Goal: Task Accomplishment & Management: Complete application form

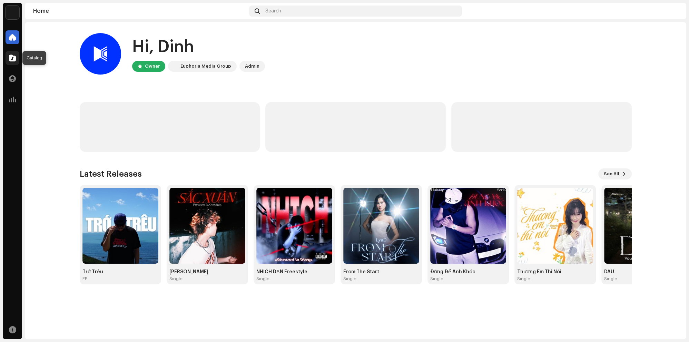
click at [12, 60] on span at bounding box center [12, 58] width 7 height 6
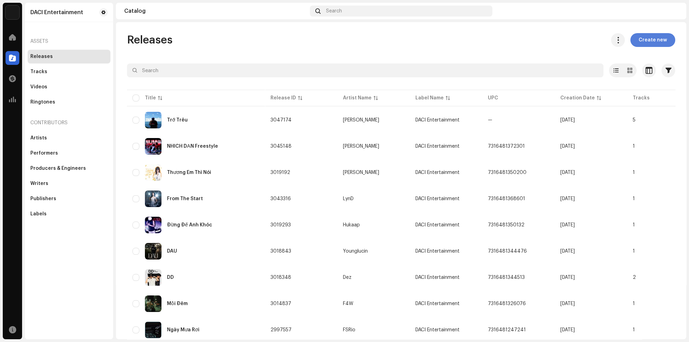
click at [653, 40] on span "Create new" at bounding box center [652, 40] width 28 height 14
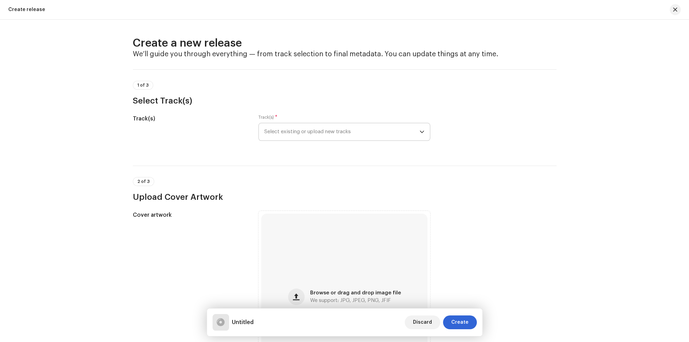
click at [298, 136] on span "Select existing or upload new tracks" at bounding box center [341, 131] width 155 height 17
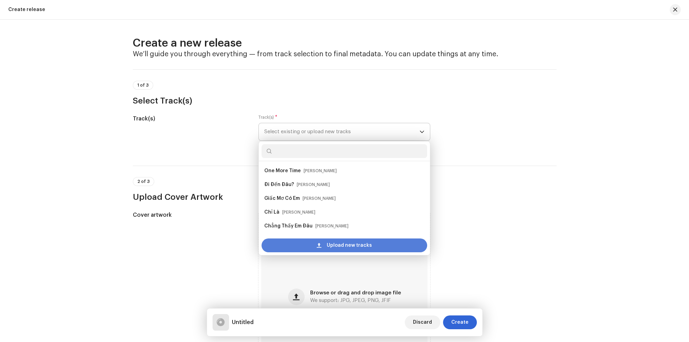
scroll to position [11, 0]
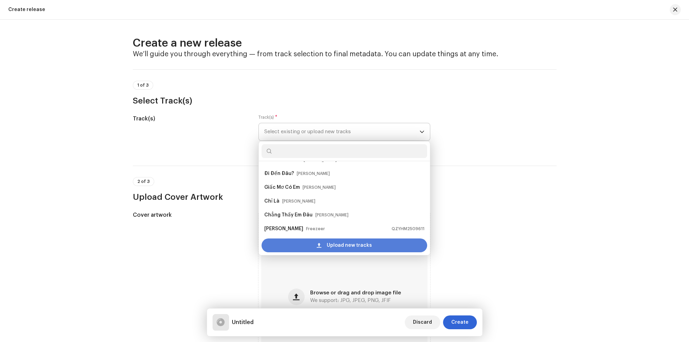
click at [289, 244] on div "Upload new tracks" at bounding box center [344, 245] width 166 height 14
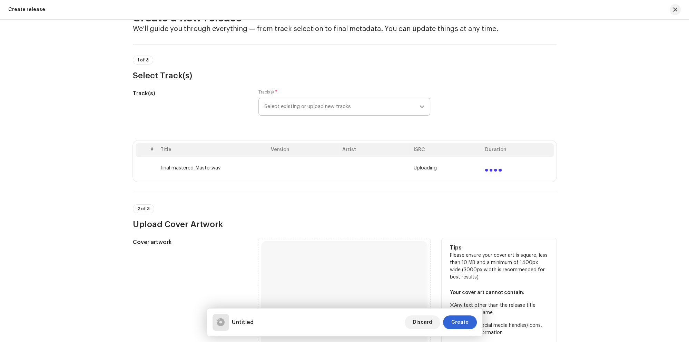
scroll to position [132, 0]
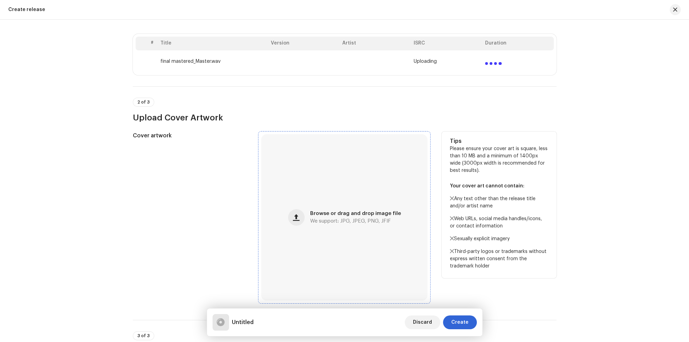
click at [370, 199] on div "Browse or drag and drop image file We support: JPG, JPEG, PNG, JFIF" at bounding box center [344, 217] width 166 height 166
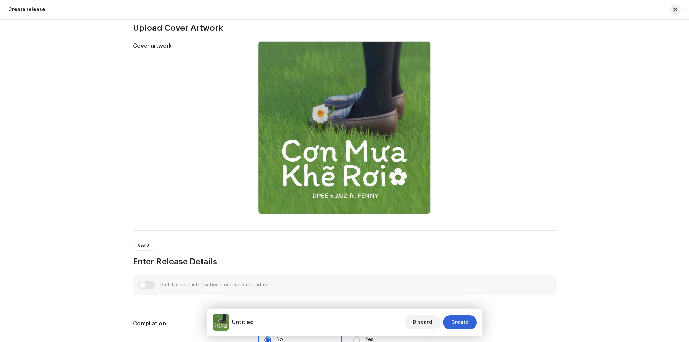
scroll to position [505, 0]
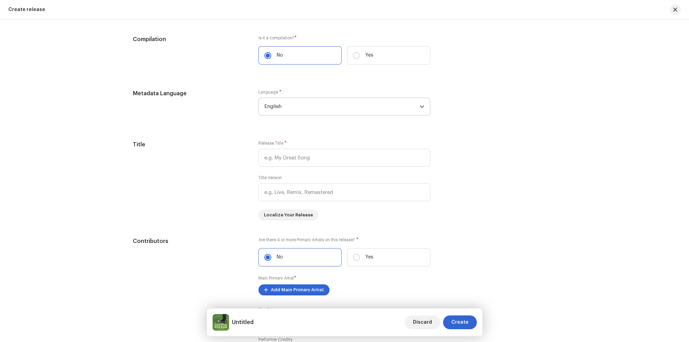
click at [303, 107] on span "English" at bounding box center [341, 106] width 155 height 17
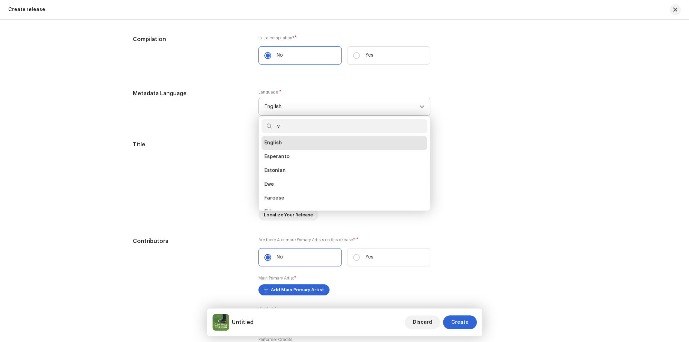
scroll to position [3, 0]
type input "viet"
click at [300, 149] on li "[DEMOGRAPHIC_DATA]" at bounding box center [344, 146] width 166 height 14
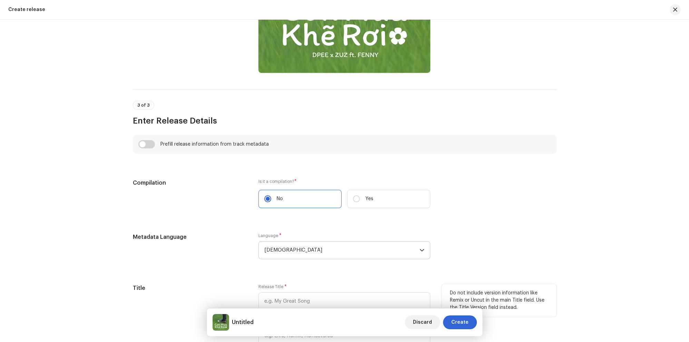
scroll to position [517, 0]
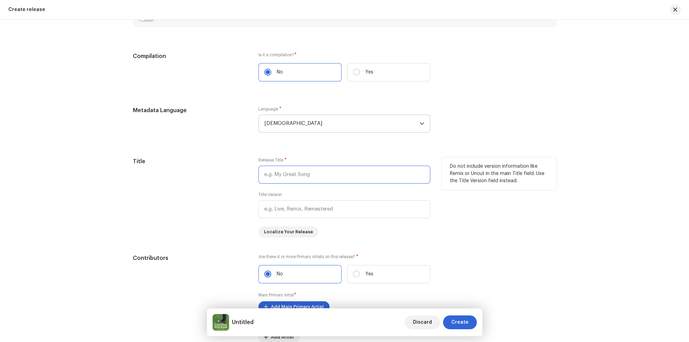
click at [304, 174] on input "text" at bounding box center [344, 175] width 172 height 18
paste input "Cơn Mưa Khẽ Rơi"
type input "Cơn Mưa Khẽ Rơi"
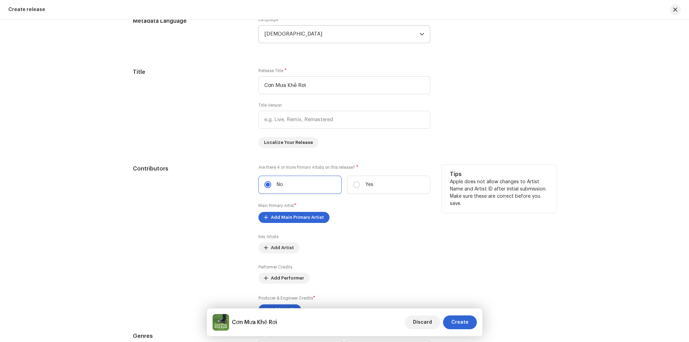
scroll to position [617, 0]
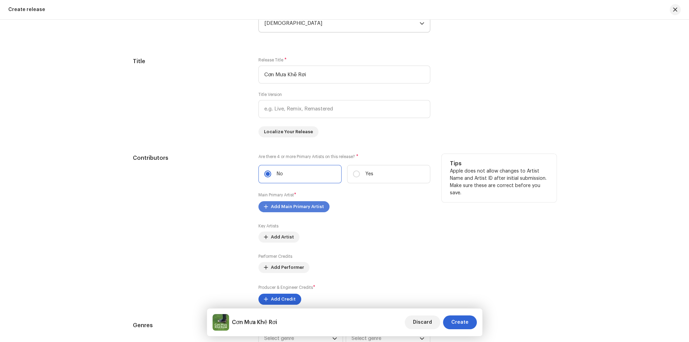
click at [284, 203] on span "Add Main Primary Artist" at bounding box center [297, 207] width 53 height 14
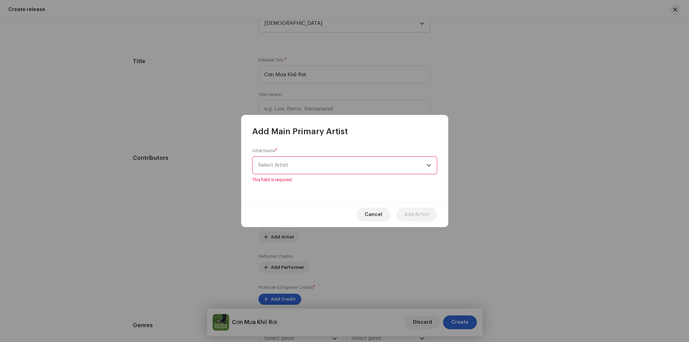
click at [292, 165] on span "Select Artist" at bounding box center [342, 165] width 168 height 17
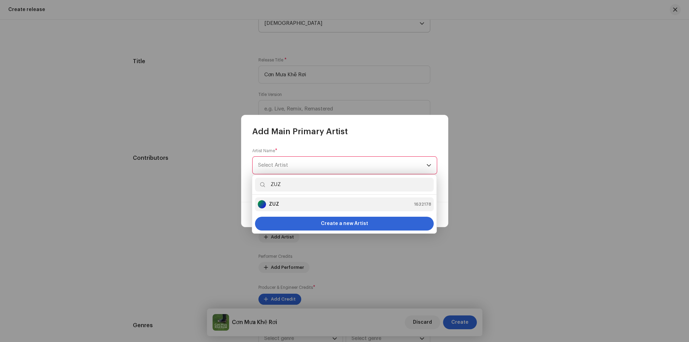
type input "ZUZ"
click at [322, 198] on li "ZUZ 1632178" at bounding box center [344, 204] width 179 height 14
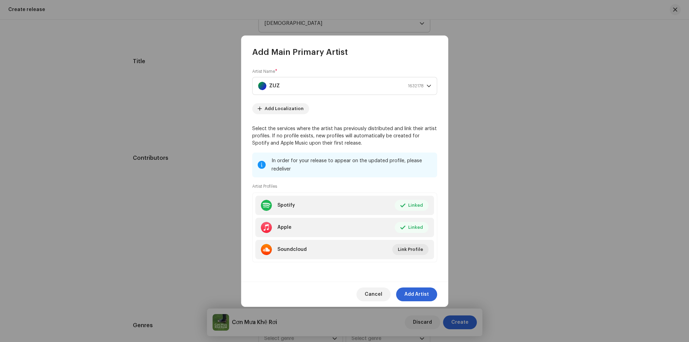
click at [414, 285] on div "Cancel Add Artist" at bounding box center [344, 293] width 207 height 25
click at [418, 291] on span "Add Artist" at bounding box center [416, 294] width 24 height 14
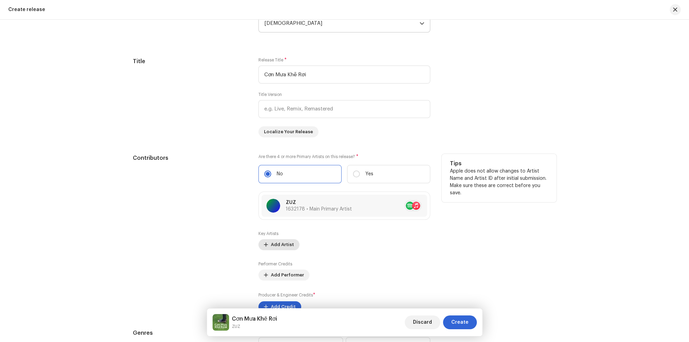
click at [282, 243] on span "Add Artist" at bounding box center [282, 245] width 23 height 14
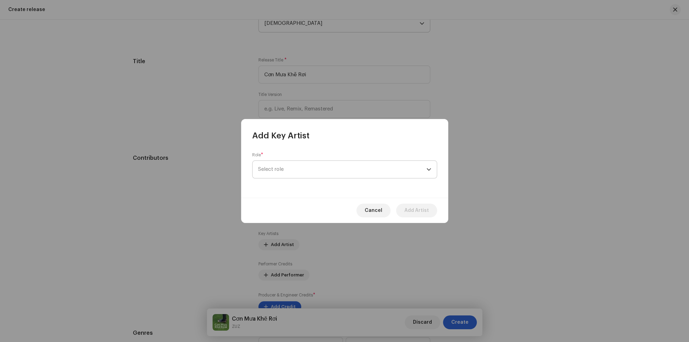
click at [283, 173] on span "Select role" at bounding box center [342, 169] width 168 height 17
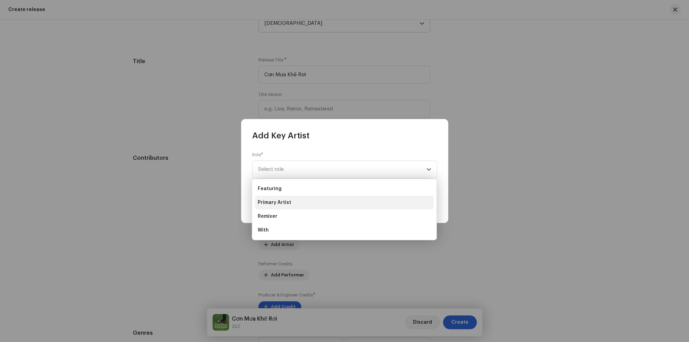
click at [297, 202] on li "Primary Artist" at bounding box center [344, 203] width 179 height 14
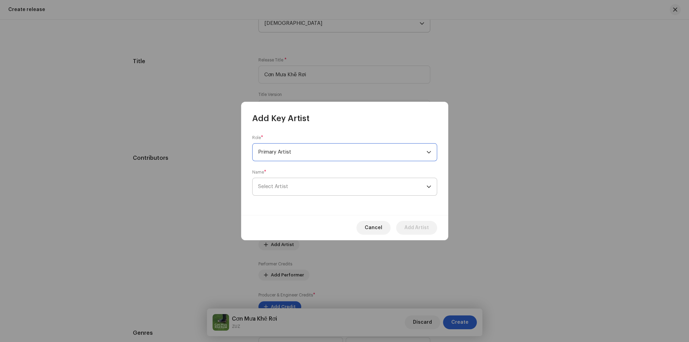
click at [318, 184] on span "Select Artist" at bounding box center [342, 186] width 168 height 17
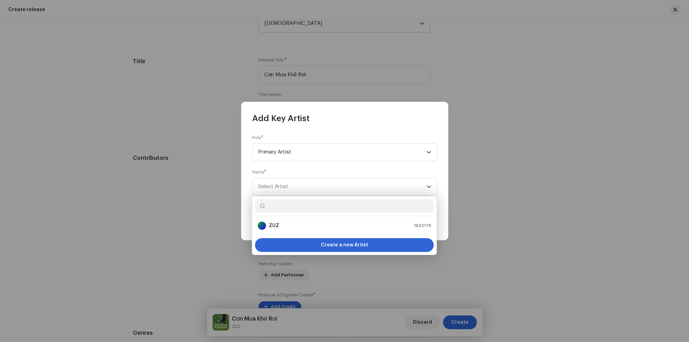
type input "d"
type input "3qbTnGR57NgbIgrlliSzqj"
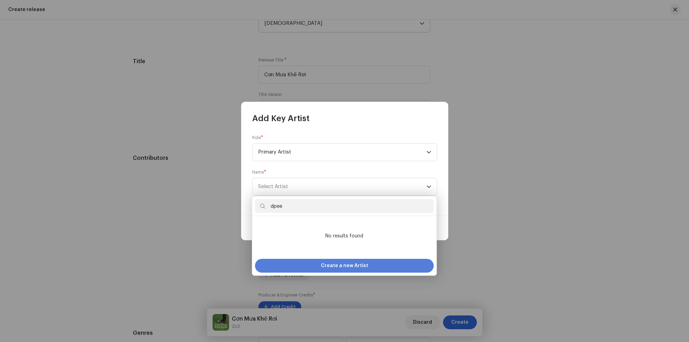
type input "dpee"
click at [337, 265] on span "Create a new Artist" at bounding box center [344, 266] width 47 height 14
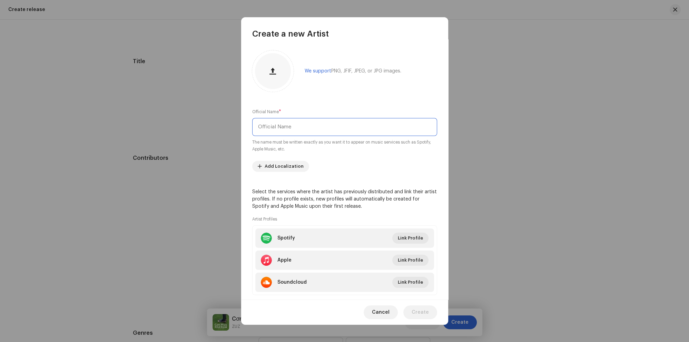
click at [295, 126] on input "text" at bounding box center [344, 127] width 185 height 18
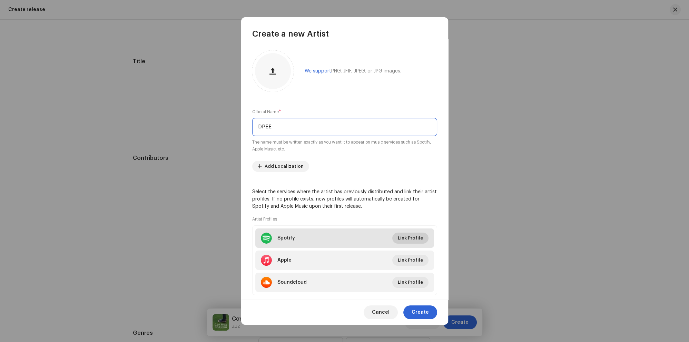
type input "DPEE"
click at [412, 237] on span "Link Profile" at bounding box center [410, 238] width 25 height 14
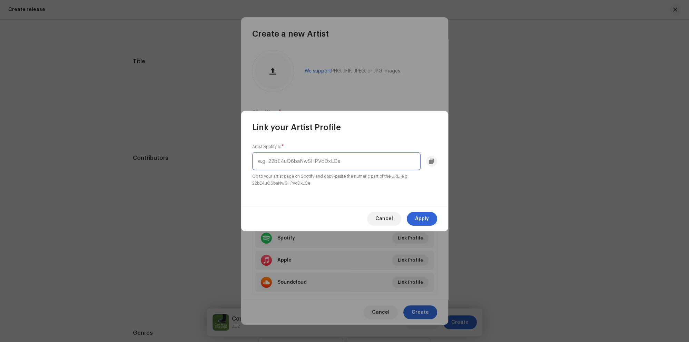
click at [322, 164] on input "text" at bounding box center [336, 161] width 168 height 18
paste input "3qbTnGR57NgbIgrlliSzqj"
type input "3qbTnGR57NgbIgrlliSzqj"
click at [413, 220] on button "Apply" at bounding box center [422, 219] width 30 height 14
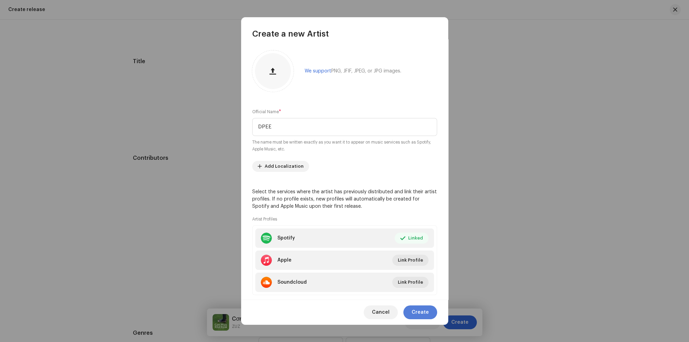
click at [430, 315] on button "Create" at bounding box center [420, 312] width 34 height 14
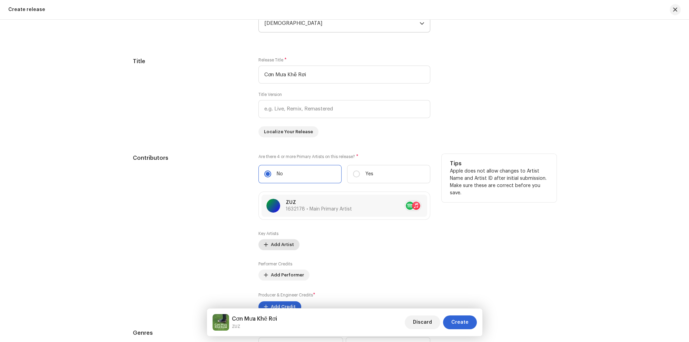
click at [284, 245] on span "Add Artist" at bounding box center [282, 245] width 23 height 14
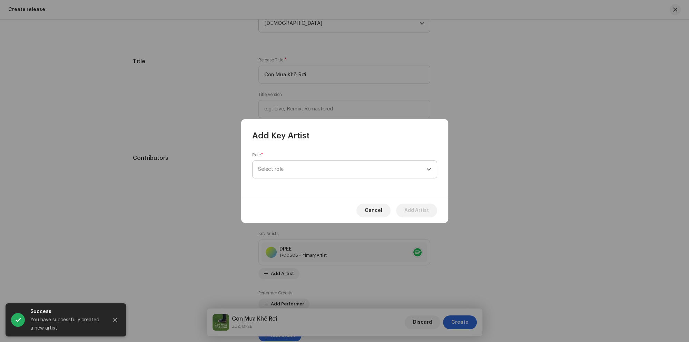
click at [283, 170] on span "Select role" at bounding box center [342, 169] width 168 height 17
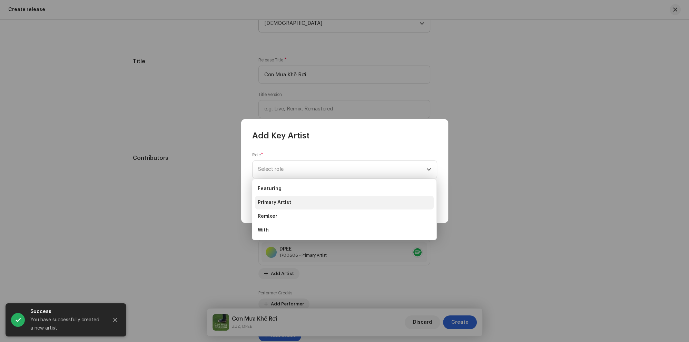
click at [289, 202] on span "Primary Artist" at bounding box center [274, 202] width 33 height 7
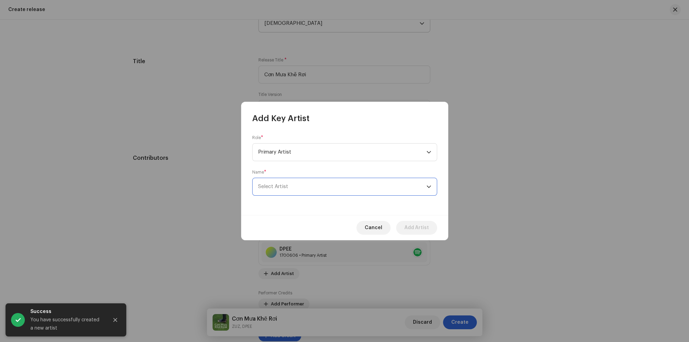
click at [303, 180] on span "Select Artist" at bounding box center [342, 186] width 168 height 17
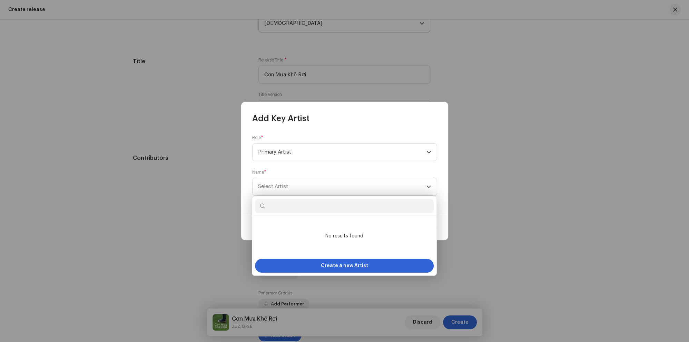
paste input "4lgKwvVgbkZxdm96LloLSa"
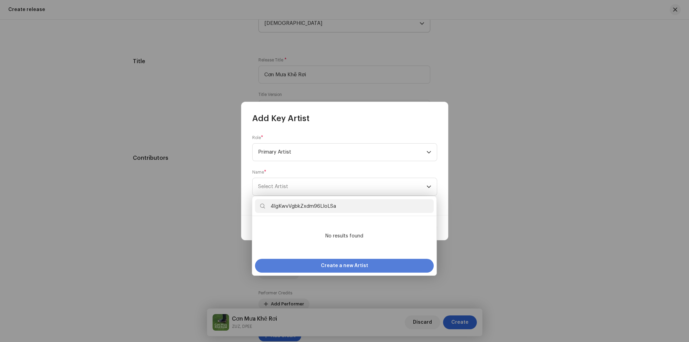
type input "4lgKwvVgbkZxdm96LloLSa"
click at [339, 261] on span "Create a new Artist" at bounding box center [344, 266] width 47 height 14
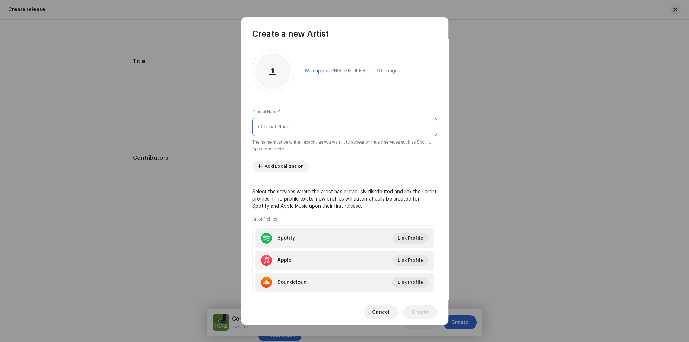
click at [314, 133] on input "text" at bounding box center [344, 127] width 185 height 18
type input "f"
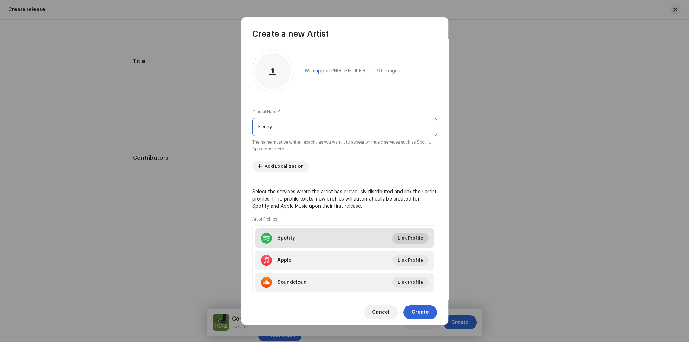
type input "Fenny"
click at [400, 240] on span "Link Profile" at bounding box center [410, 238] width 25 height 14
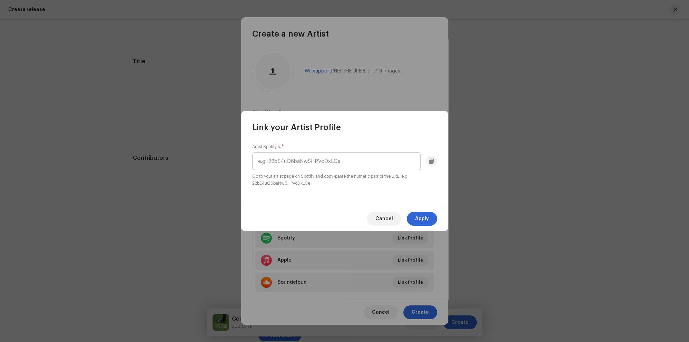
drag, startPoint x: 332, startPoint y: 177, endPoint x: 332, endPoint y: 165, distance: 11.7
click at [332, 172] on div "Artist Spotify Id * Go to your artist page on Spotify and copy-paste the numeri…" at bounding box center [344, 165] width 185 height 43
click at [332, 165] on input "text" at bounding box center [336, 161] width 168 height 18
paste input "4lgKwvVgbkZxdm96LloLSa"
type input "4lgKwvVgbkZxdm96LloLSa"
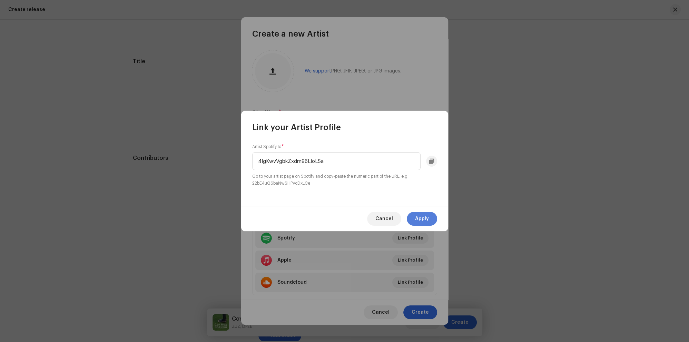
click at [416, 218] on span "Apply" at bounding box center [422, 219] width 14 height 14
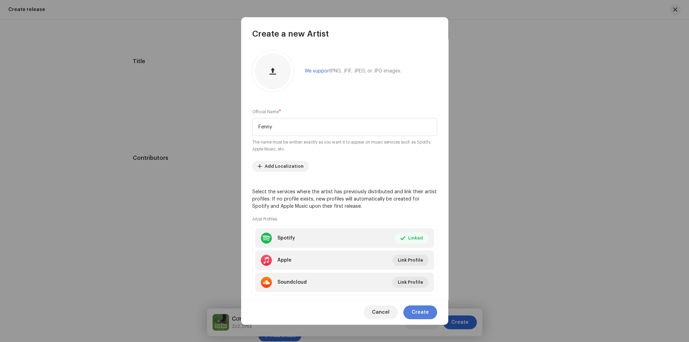
click at [428, 306] on span "Create" at bounding box center [419, 312] width 17 height 14
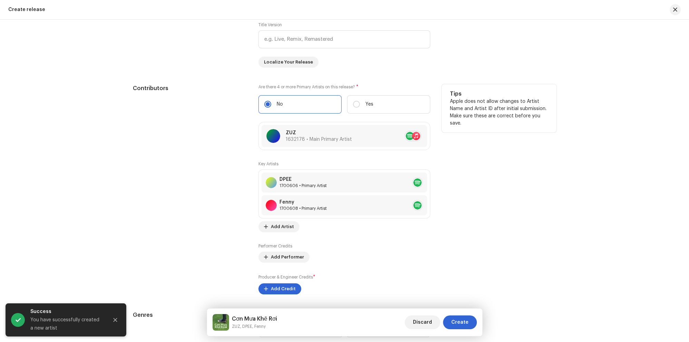
drag, startPoint x: 117, startPoint y: 180, endPoint x: 138, endPoint y: 225, distance: 49.4
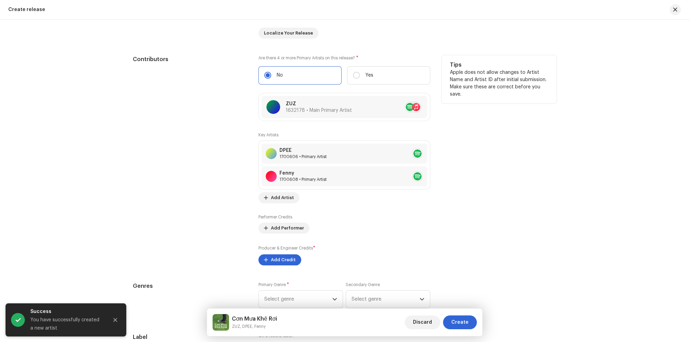
scroll to position [763, 0]
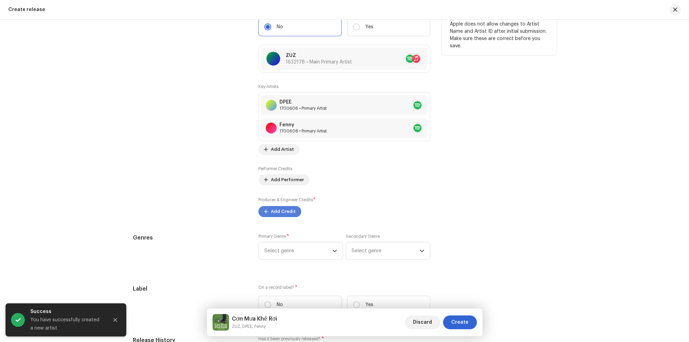
click at [262, 210] on button "Add Credit" at bounding box center [279, 211] width 43 height 11
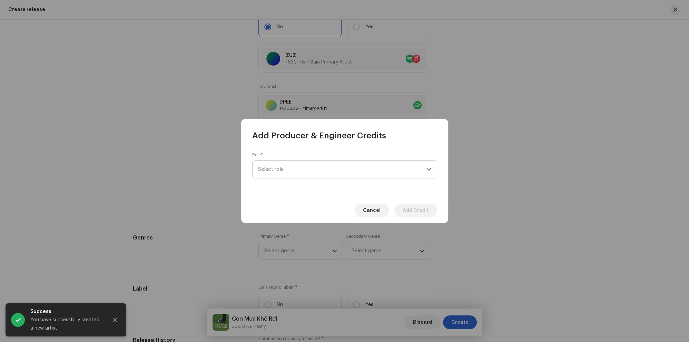
click at [311, 163] on span "Select role" at bounding box center [342, 169] width 168 height 17
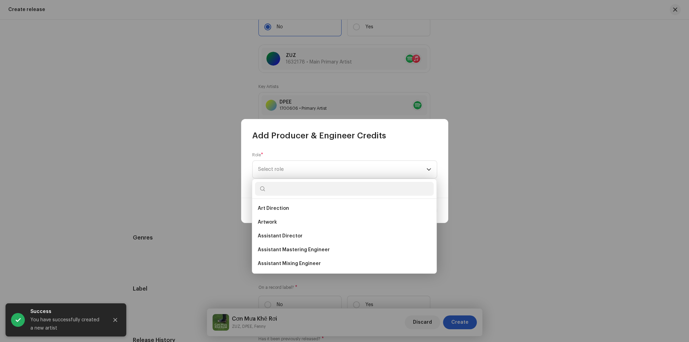
scroll to position [303, 0]
click at [303, 260] on li "Vocal Producer" at bounding box center [344, 264] width 179 height 14
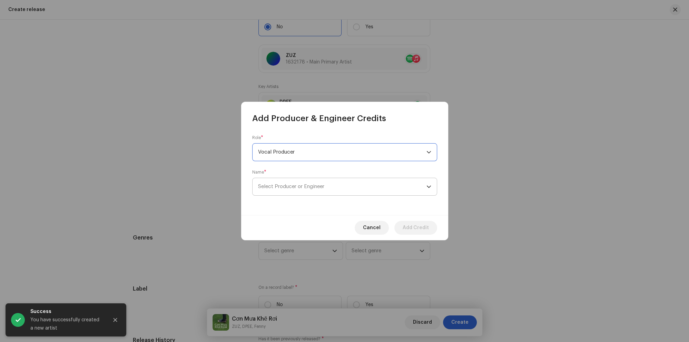
click at [298, 185] on span "Select Producer or Engineer" at bounding box center [291, 186] width 66 height 5
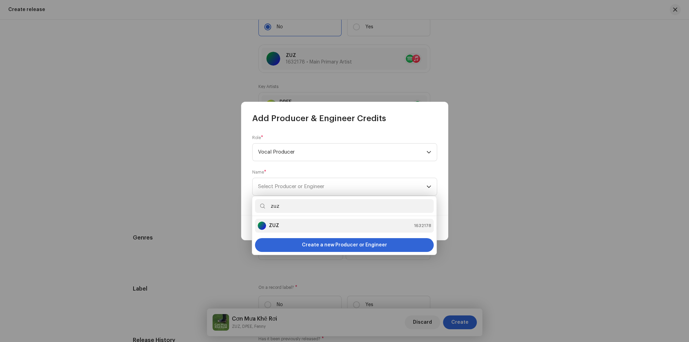
type input "zuz"
click at [308, 230] on li "ZUZ 1632178" at bounding box center [344, 226] width 179 height 14
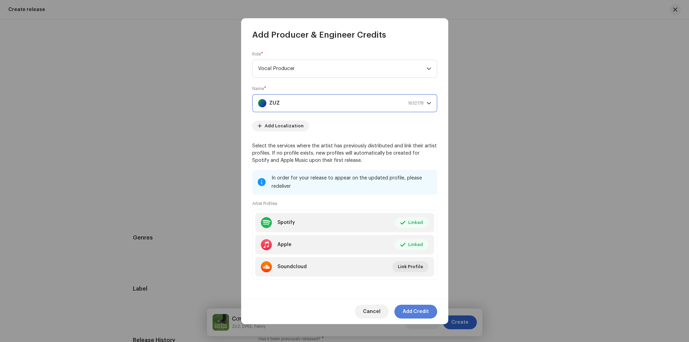
click at [421, 310] on span "Add Credit" at bounding box center [415, 311] width 26 height 14
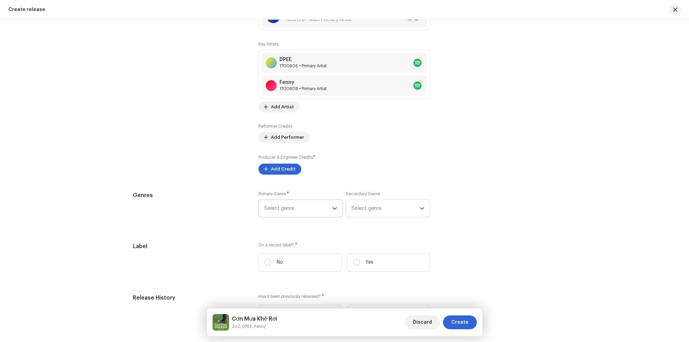
scroll to position [805, 0]
click at [309, 211] on span "Select genre" at bounding box center [298, 208] width 68 height 17
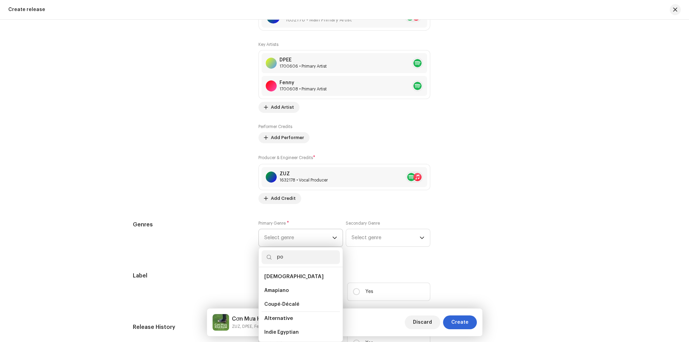
type input "pop"
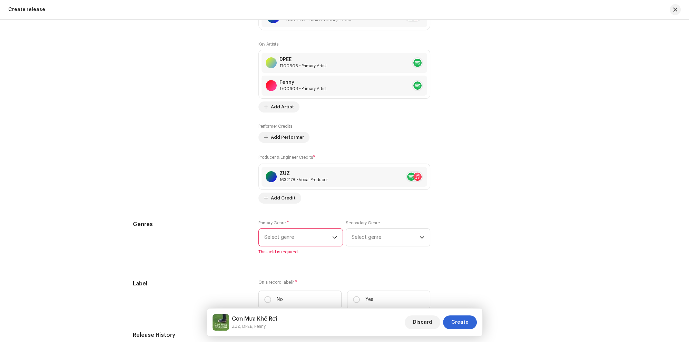
drag, startPoint x: 340, startPoint y: 275, endPoint x: 340, endPoint y: 259, distance: 15.9
click at [326, 242] on span "Select genre" at bounding box center [298, 237] width 68 height 17
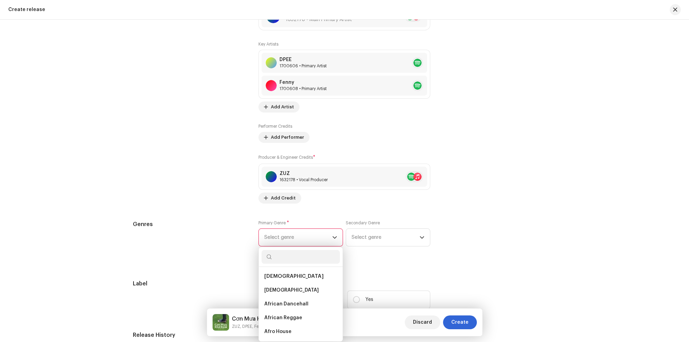
scroll to position [805, 0]
drag, startPoint x: 340, startPoint y: 272, endPoint x: 340, endPoint y: 277, distance: 4.5
click at [315, 258] on input "text" at bounding box center [300, 257] width 78 height 14
type input "pop"
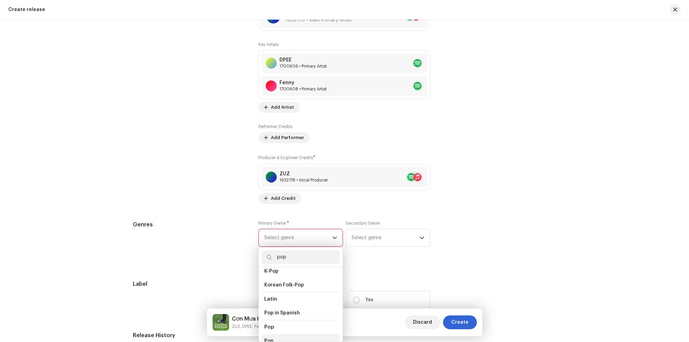
drag, startPoint x: 295, startPoint y: 336, endPoint x: 315, endPoint y: 315, distance: 29.0
click at [295, 335] on li "Pop" at bounding box center [300, 341] width 78 height 14
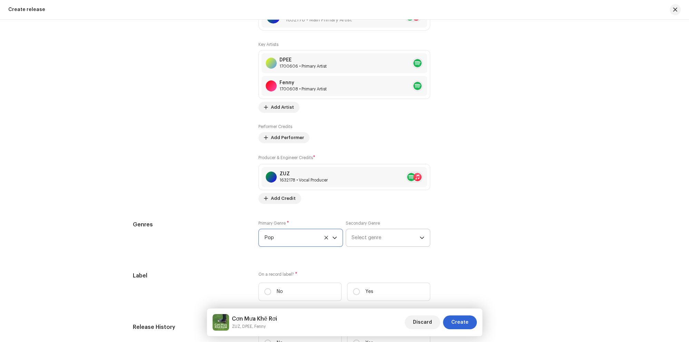
scroll to position [806, 0]
click at [374, 246] on span "Select genre" at bounding box center [385, 237] width 68 height 17
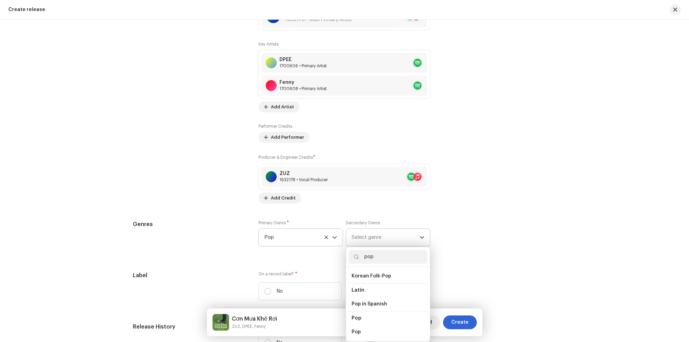
scroll to position [228, 0]
type input "pop"
click at [383, 313] on li "Pop" at bounding box center [388, 319] width 78 height 14
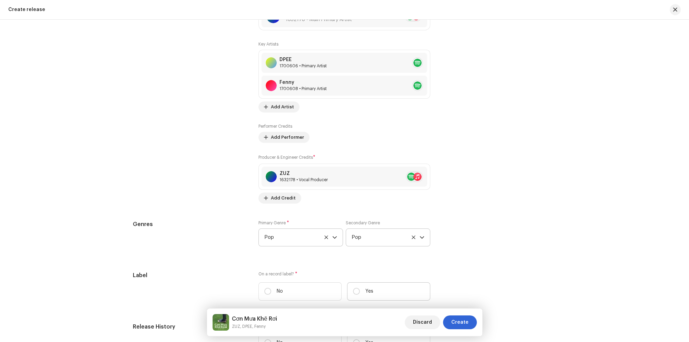
click at [384, 288] on label "Yes" at bounding box center [388, 291] width 83 height 18
click at [360, 288] on input "Yes" at bounding box center [356, 291] width 7 height 7
radio input "true"
drag, startPoint x: 186, startPoint y: 226, endPoint x: 192, endPoint y: 264, distance: 38.8
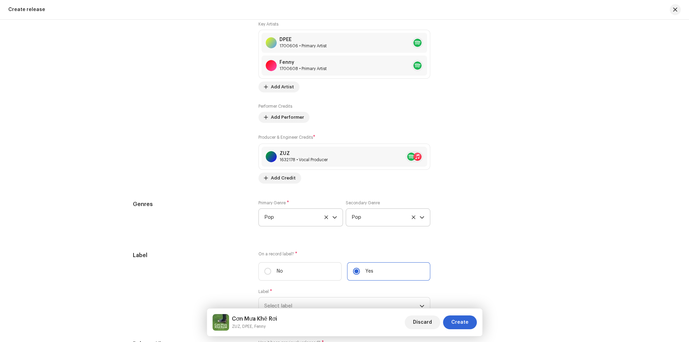
scroll to position [861, 0]
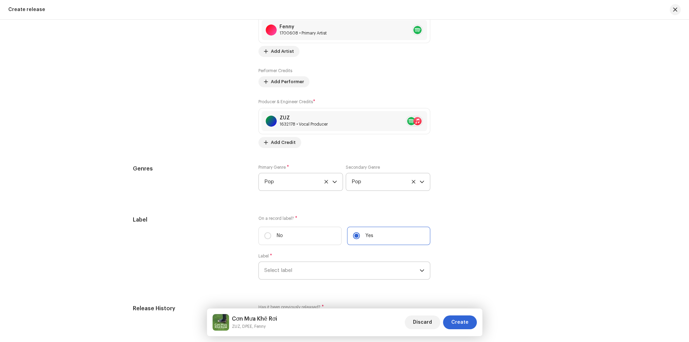
click at [268, 269] on span "Select label" at bounding box center [341, 270] width 155 height 17
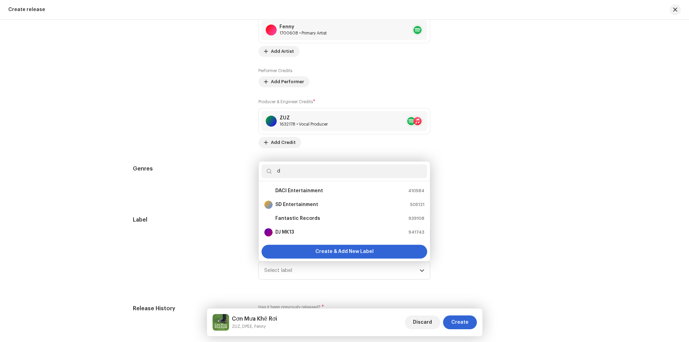
scroll to position [0, 0]
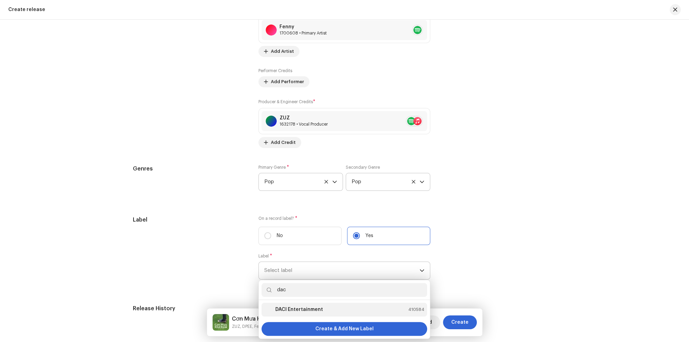
type input "dac"
click at [287, 308] on strong "DACI Entertainment" at bounding box center [299, 309] width 48 height 7
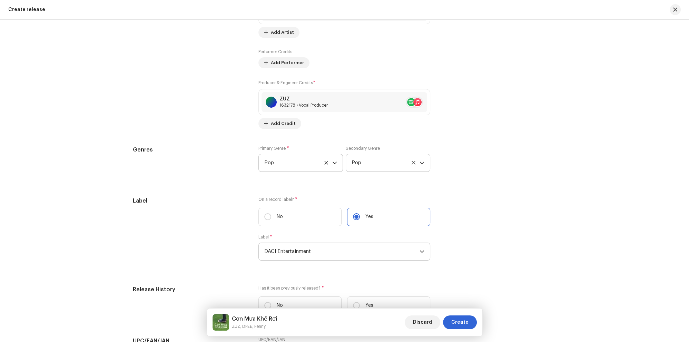
scroll to position [998, 0]
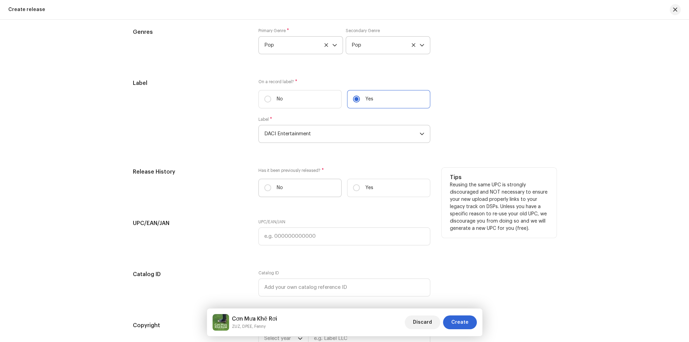
drag, startPoint x: 302, startPoint y: 183, endPoint x: 297, endPoint y: 184, distance: 4.9
click at [302, 183] on label "No" at bounding box center [299, 188] width 83 height 18
click at [271, 184] on input "No" at bounding box center [267, 187] width 7 height 7
radio input "true"
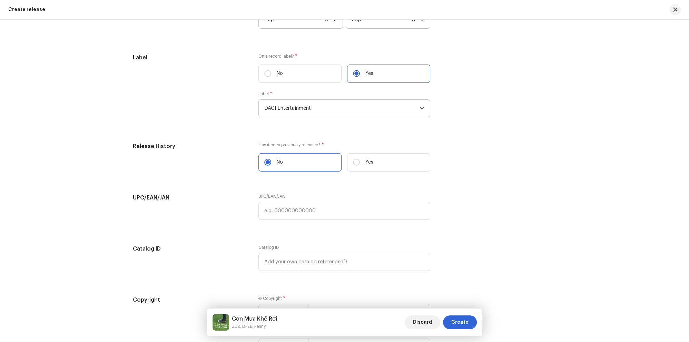
scroll to position [1109, 0]
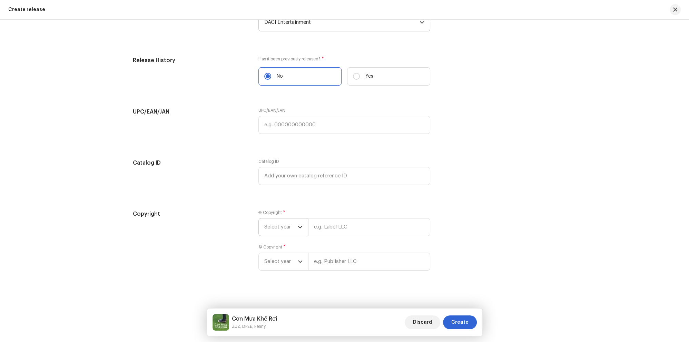
click at [290, 233] on span "Select year" at bounding box center [280, 226] width 33 height 17
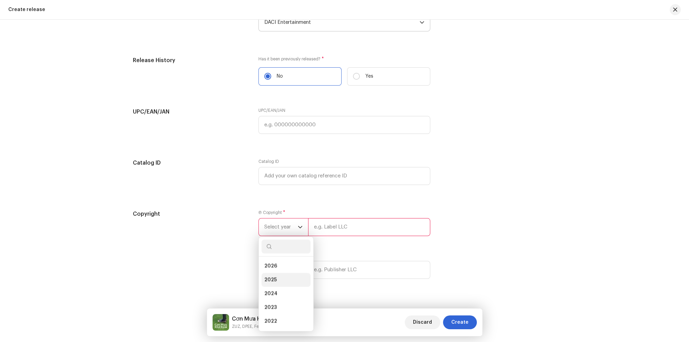
click at [272, 282] on span "2025" at bounding box center [270, 279] width 12 height 7
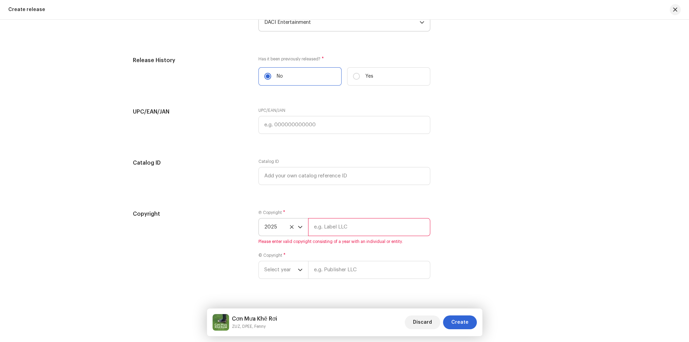
click at [327, 225] on input "text" at bounding box center [369, 227] width 122 height 18
type input "DACI Entertainment"
click at [346, 260] on div "© Copyright * Select year" at bounding box center [344, 265] width 172 height 26
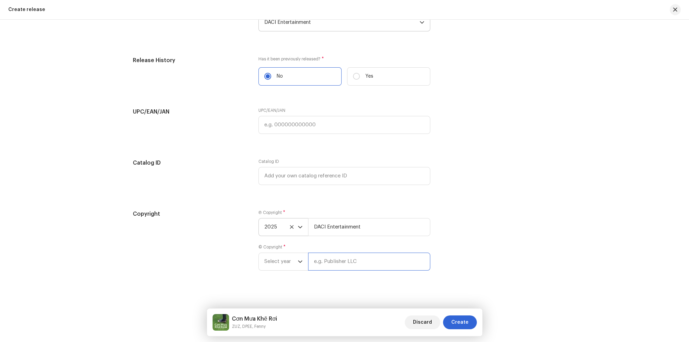
click at [345, 267] on input "text" at bounding box center [369, 261] width 122 height 18
paste input "DACI Entertainment"
type input "DACI Entertainment"
click at [278, 263] on span "Select year" at bounding box center [280, 261] width 33 height 17
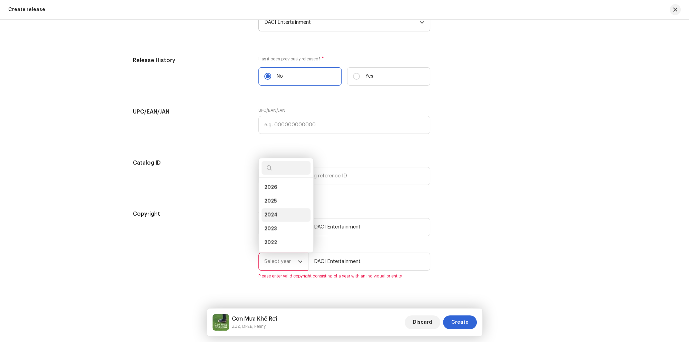
scroll to position [11, 0]
click at [289, 192] on li "2025" at bounding box center [285, 190] width 49 height 14
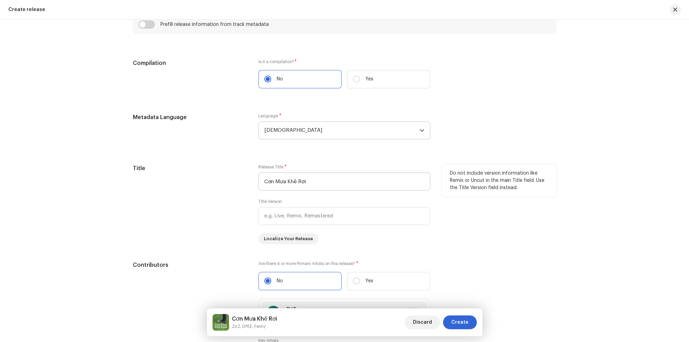
scroll to position [517, 0]
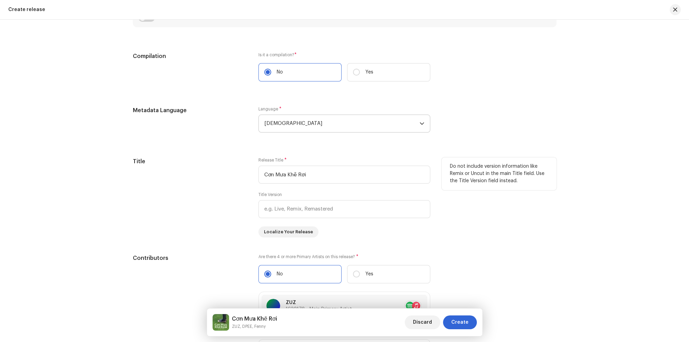
click at [315, 165] on div "Release Title * Cơn Mưa Khẽ Rơi" at bounding box center [344, 170] width 172 height 26
click at [339, 180] on input "Cơn Mưa Khẽ Rơi" at bounding box center [344, 175] width 172 height 18
drag, startPoint x: 485, startPoint y: 152, endPoint x: 491, endPoint y: 66, distance: 86.0
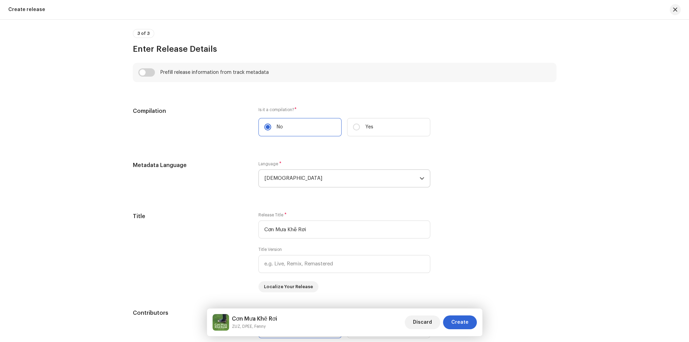
scroll to position [112, 0]
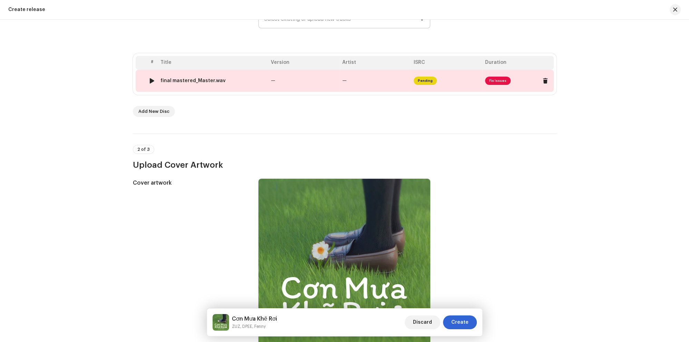
click at [327, 72] on td "—" at bounding box center [303, 81] width 71 height 22
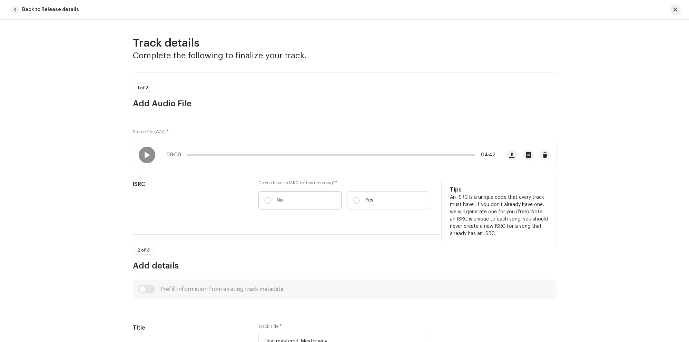
click at [285, 200] on label "No" at bounding box center [299, 200] width 83 height 18
click at [271, 200] on input "No" at bounding box center [267, 200] width 7 height 7
radio input "true"
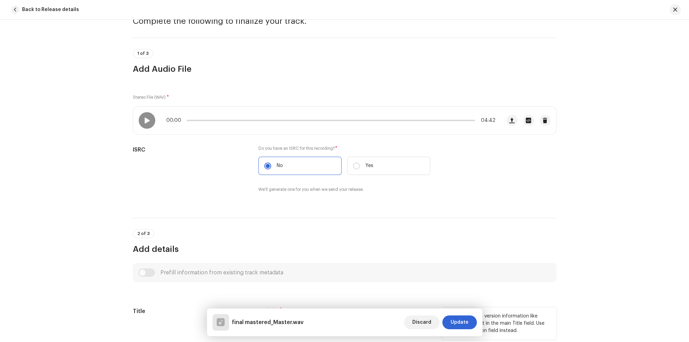
scroll to position [176, 0]
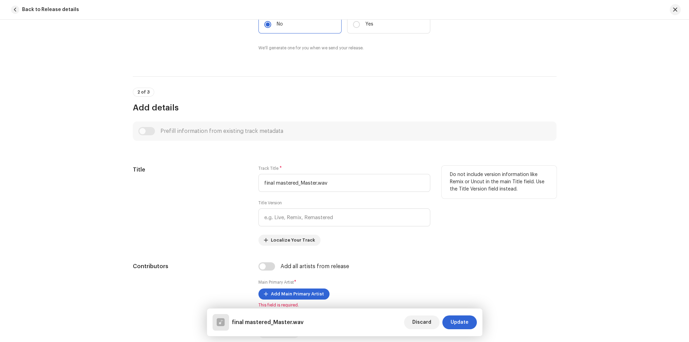
click at [326, 171] on div "Track Title * final mastered_Master.wav" at bounding box center [344, 179] width 172 height 26
click at [331, 183] on input "final mastered_Master.wav" at bounding box center [344, 183] width 172 height 18
paste input "Cơn Mưa Khẽ Rơi"
type input "Cơn Mưa Khẽ Rơi"
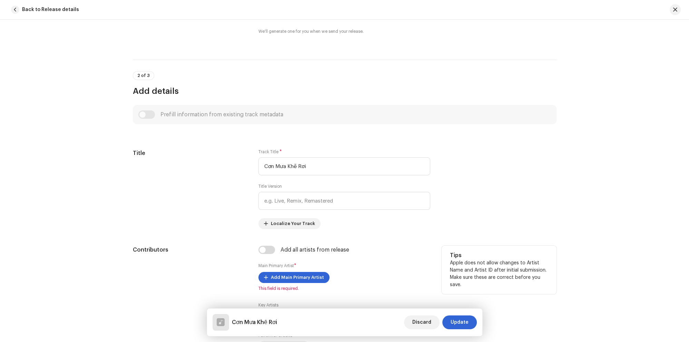
scroll to position [297, 0]
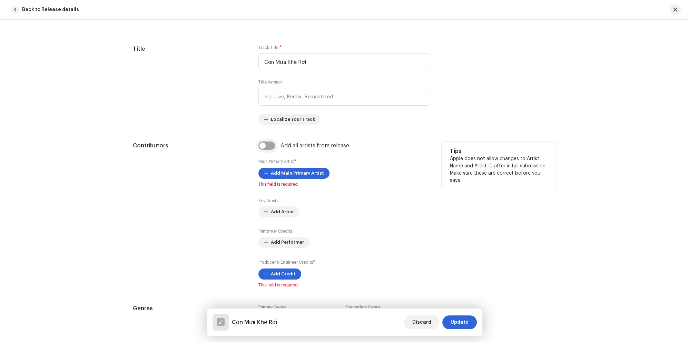
click at [267, 145] on input "checkbox" at bounding box center [266, 145] width 17 height 8
checkbox input "true"
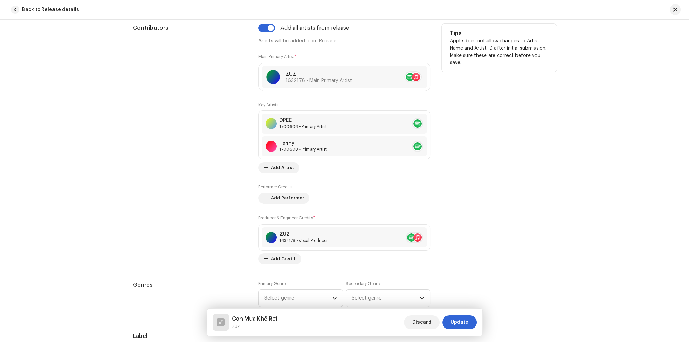
scroll to position [452, 0]
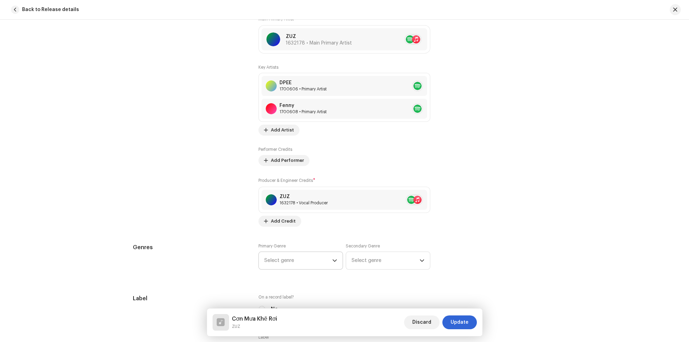
click at [288, 262] on span "Select genre" at bounding box center [298, 260] width 68 height 17
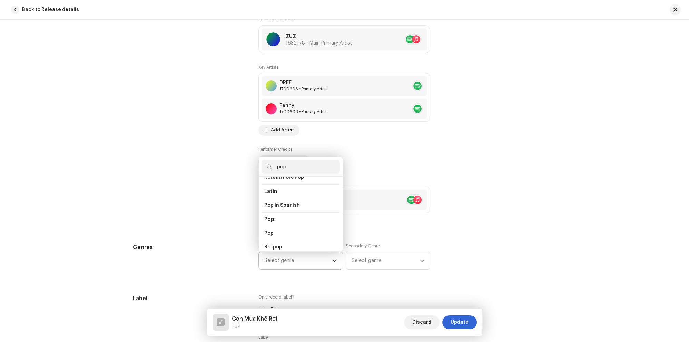
scroll to position [226, 0]
type input "pop"
click at [297, 224] on li "Pop" at bounding box center [300, 231] width 78 height 14
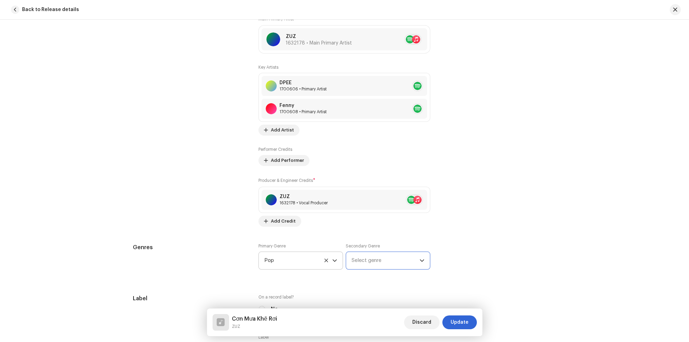
click at [368, 263] on span "Select genre" at bounding box center [385, 260] width 68 height 17
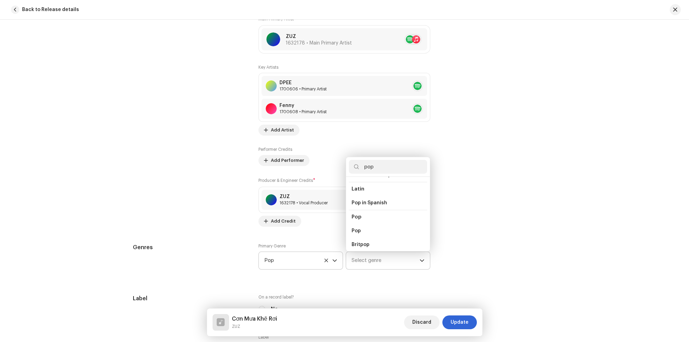
scroll to position [242, 0]
type input "pop"
click at [393, 211] on li "Pop" at bounding box center [388, 215] width 78 height 14
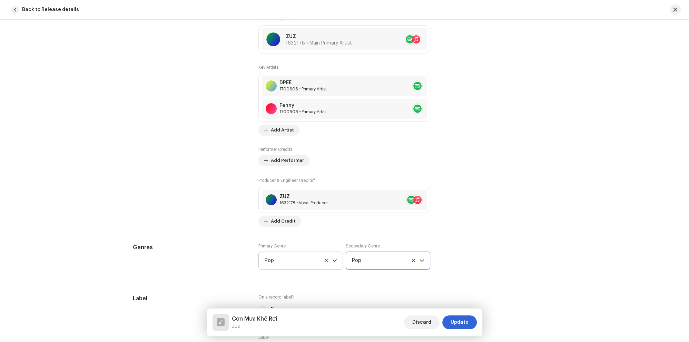
drag, startPoint x: 103, startPoint y: 191, endPoint x: 106, endPoint y: 195, distance: 5.2
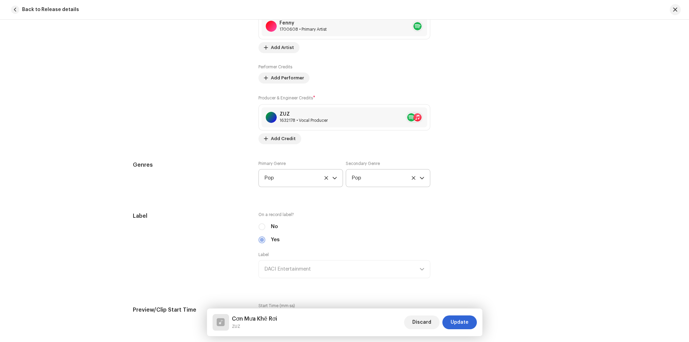
scroll to position [573, 0]
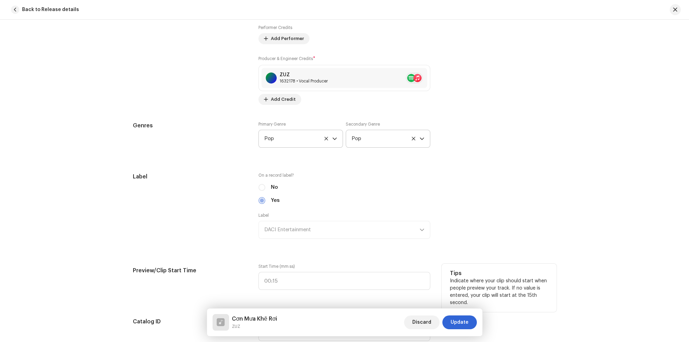
click at [287, 293] on div "Start Time (mm:ss)" at bounding box center [344, 280] width 172 height 34
click at [290, 280] on input ":" at bounding box center [344, 281] width 172 height 18
type input "02:48"
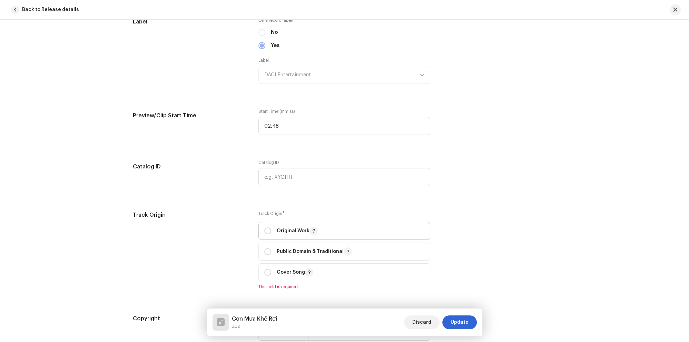
click at [287, 226] on span "Original Work" at bounding box center [344, 230] width 160 height 17
radio input "true"
drag, startPoint x: 199, startPoint y: 193, endPoint x: 197, endPoint y: 238, distance: 44.2
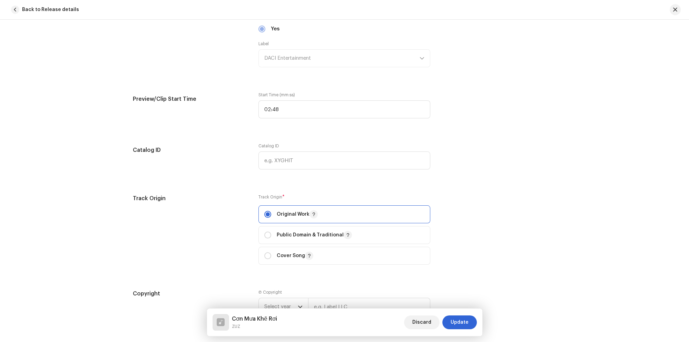
scroll to position [865, 0]
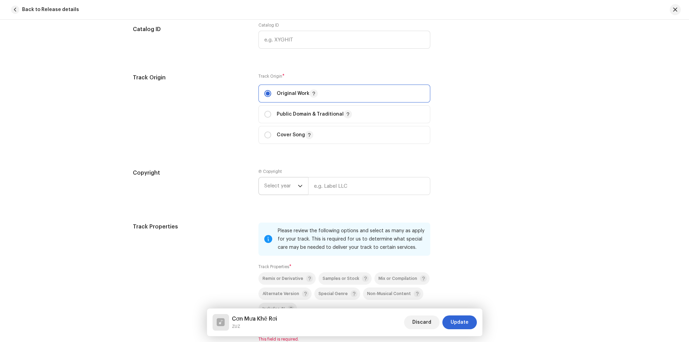
click at [261, 180] on p-select "Select year" at bounding box center [283, 186] width 50 height 18
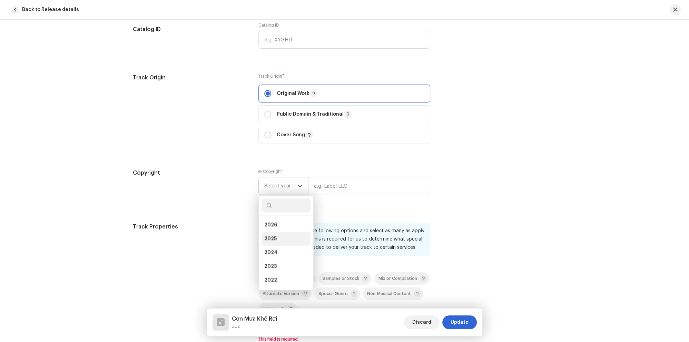
click at [271, 236] on li "2025" at bounding box center [285, 239] width 49 height 14
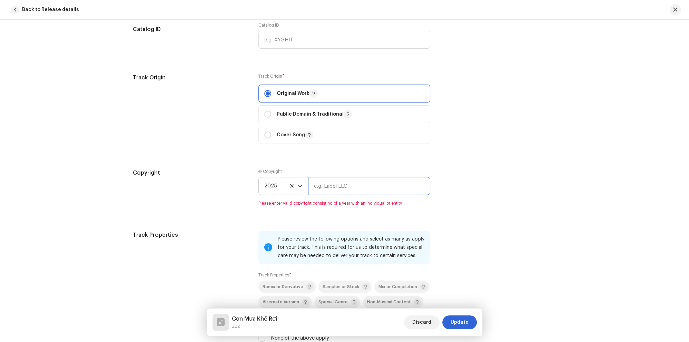
click at [336, 189] on input "text" at bounding box center [369, 186] width 122 height 18
type input "DACI Entertainment"
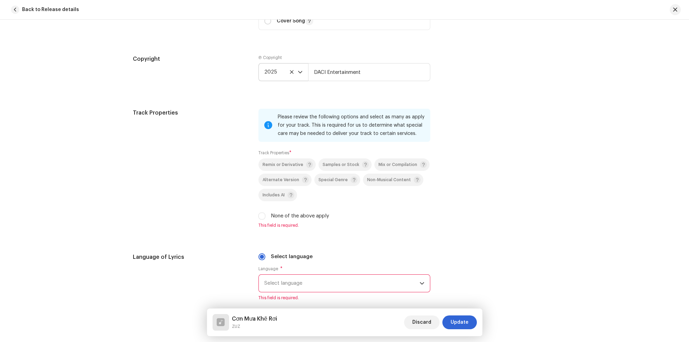
click at [277, 214] on label "None of the above apply" at bounding box center [300, 216] width 58 height 8
click at [265, 214] on input "None of the above apply" at bounding box center [261, 215] width 7 height 7
checkbox input "true"
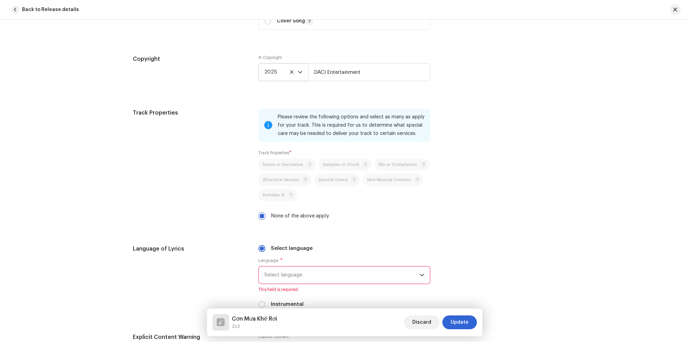
drag, startPoint x: 187, startPoint y: 177, endPoint x: 205, endPoint y: 208, distance: 36.0
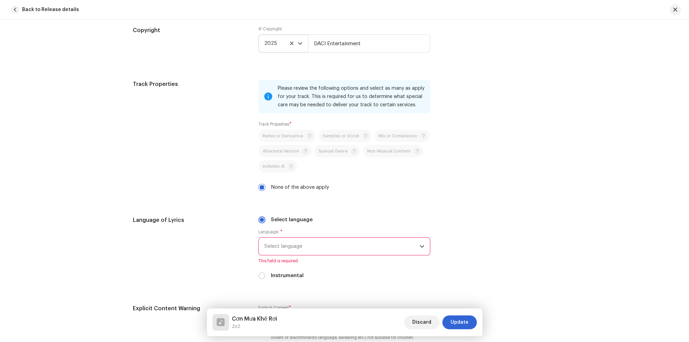
scroll to position [1057, 0]
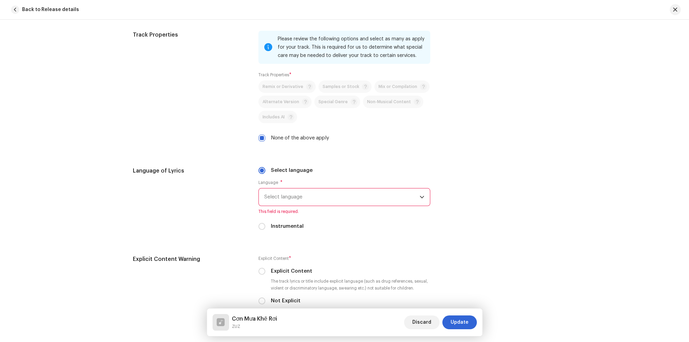
click at [271, 205] on span "Select language" at bounding box center [341, 196] width 155 height 17
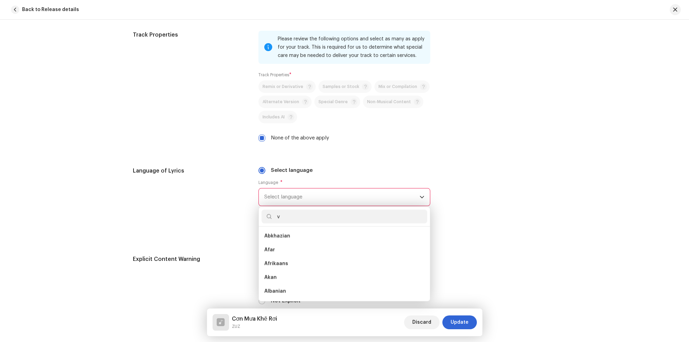
scroll to position [3, 0]
type input "viet"
click at [307, 241] on li "[DEMOGRAPHIC_DATA]" at bounding box center [344, 236] width 166 height 14
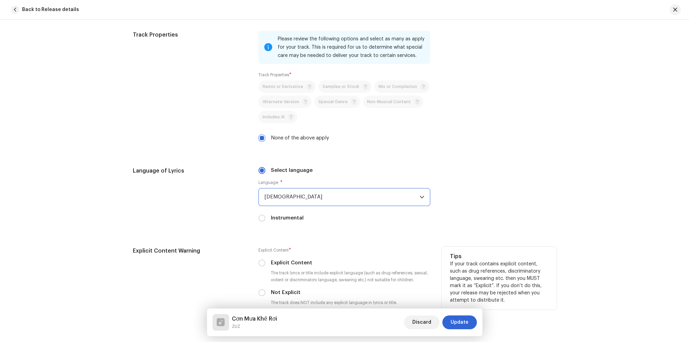
click at [295, 295] on label "Not Explicit" at bounding box center [286, 293] width 30 height 8
click at [265, 295] on input "Not Explicit" at bounding box center [261, 292] width 7 height 7
radio input "true"
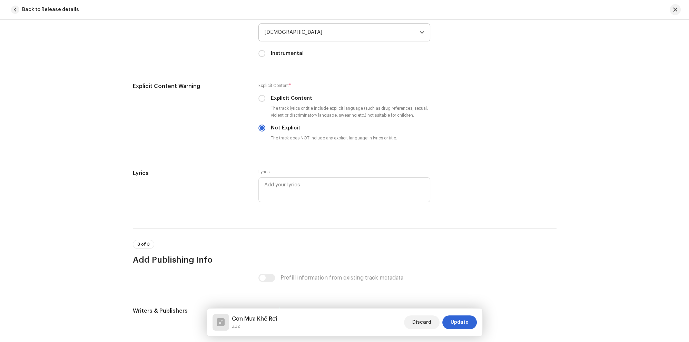
scroll to position [1330, 0]
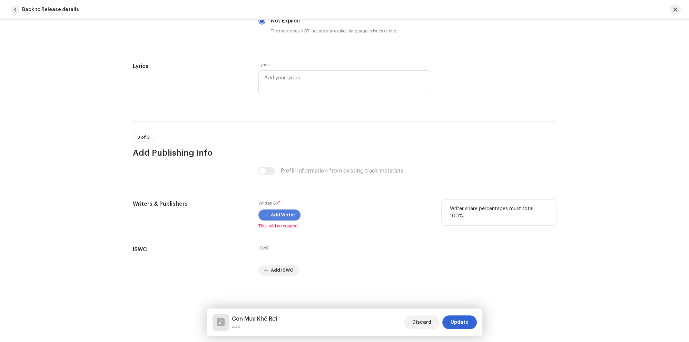
click at [272, 216] on span "Add Writer" at bounding box center [283, 215] width 24 height 14
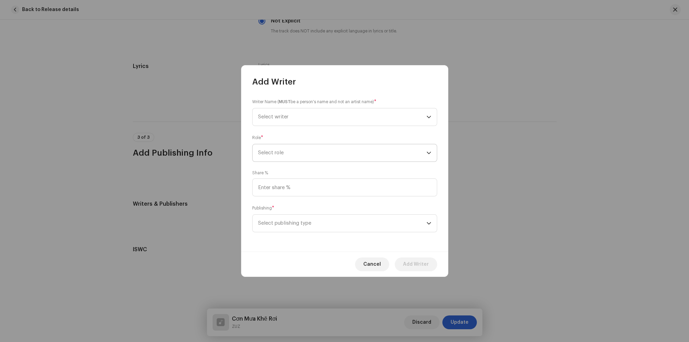
click at [280, 154] on span "Select role" at bounding box center [342, 152] width 168 height 17
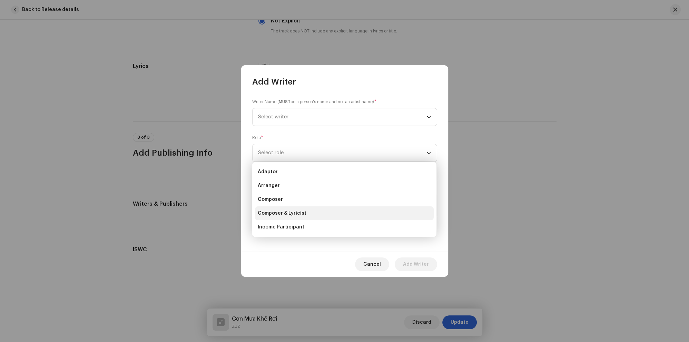
click at [289, 208] on li "Composer & Lyricist" at bounding box center [344, 213] width 179 height 14
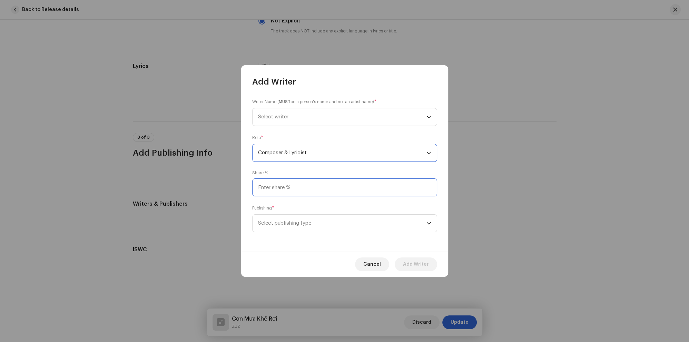
click at [290, 180] on input at bounding box center [344, 187] width 185 height 18
type input "34.00"
click at [298, 217] on span "Select publishing type" at bounding box center [342, 222] width 168 height 17
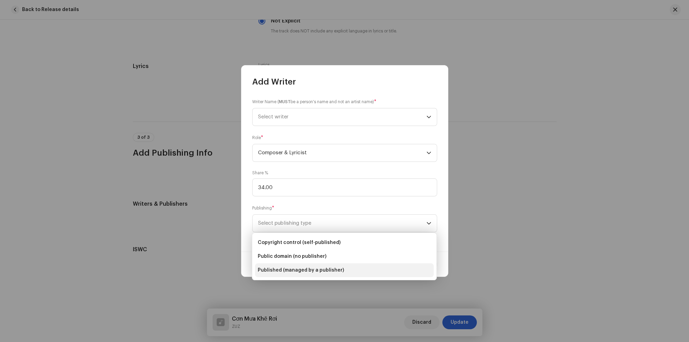
click at [290, 272] on span "Published (managed by a publisher)" at bounding box center [301, 270] width 86 height 7
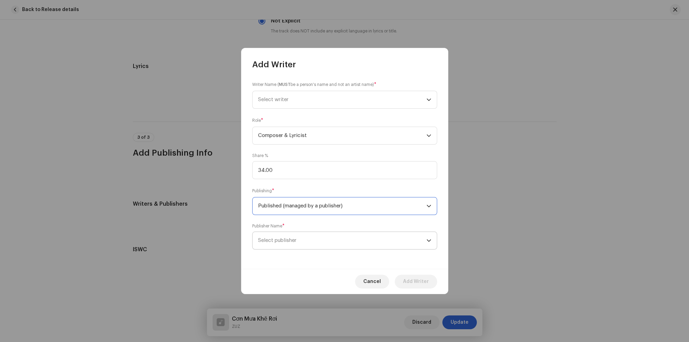
click at [288, 242] on span "Select publisher" at bounding box center [277, 240] width 38 height 5
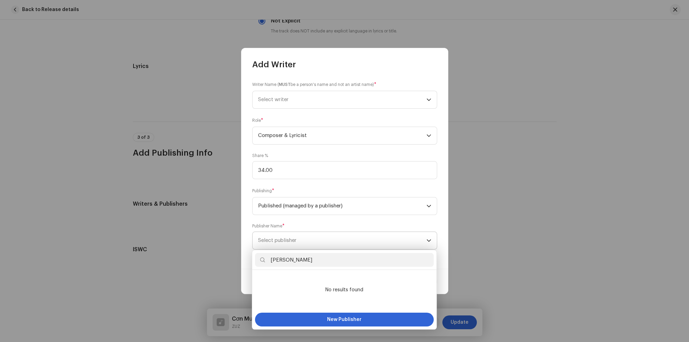
paste input "[PERSON_NAME]"
click at [325, 262] on input "[PERSON_NAME] [PERSON_NAME]" at bounding box center [344, 260] width 179 height 14
type input "[PERSON_NAME] [PERSON_NAME]"
click at [323, 241] on span "Select publisher" at bounding box center [342, 240] width 168 height 17
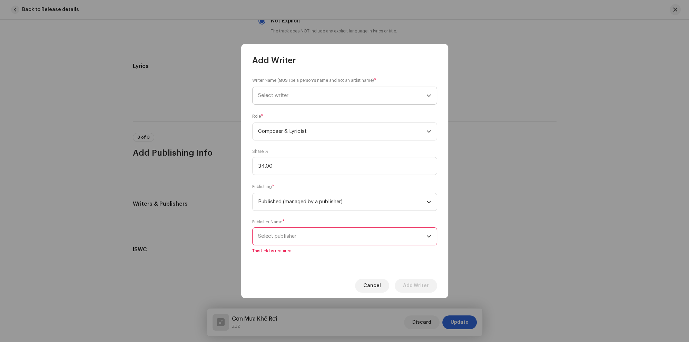
click at [326, 87] on span "Select writer" at bounding box center [342, 95] width 168 height 17
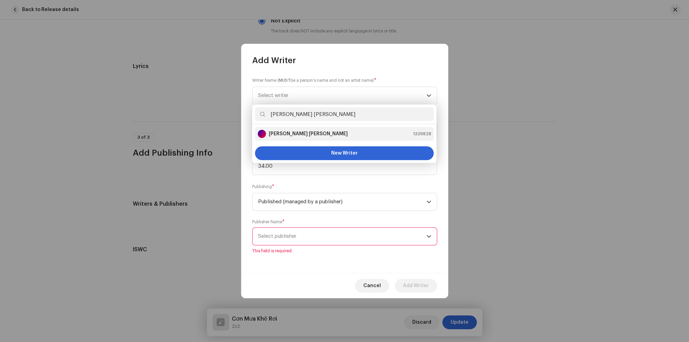
type input "[PERSON_NAME] [PERSON_NAME]"
click at [321, 132] on div "[PERSON_NAME] [PERSON_NAME] 1339828" at bounding box center [344, 134] width 173 height 8
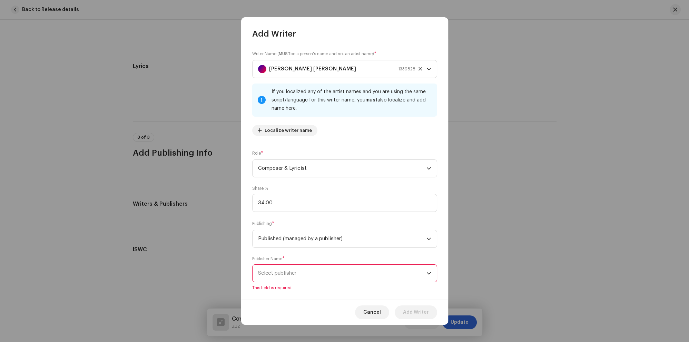
click at [287, 270] on span "Select publisher" at bounding box center [342, 272] width 168 height 17
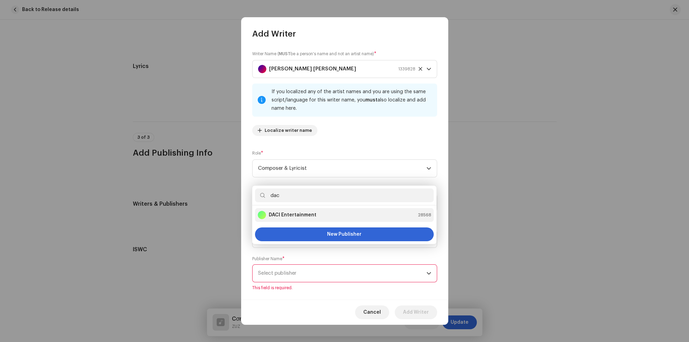
type input "dac"
click at [294, 215] on strong "DACI Entertainment" at bounding box center [293, 214] width 48 height 7
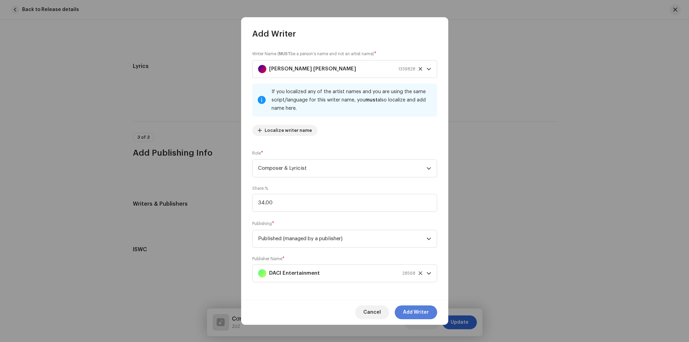
click at [421, 310] on span "Add Writer" at bounding box center [416, 312] width 26 height 14
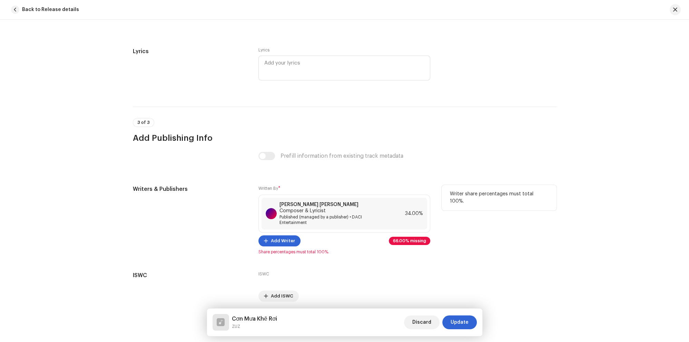
scroll to position [1351, 0]
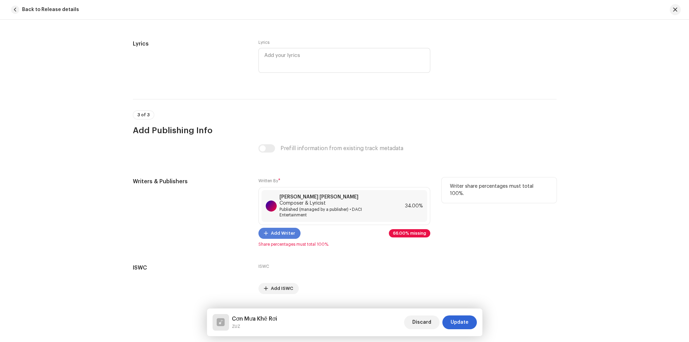
click at [266, 230] on span at bounding box center [266, 233] width 4 height 6
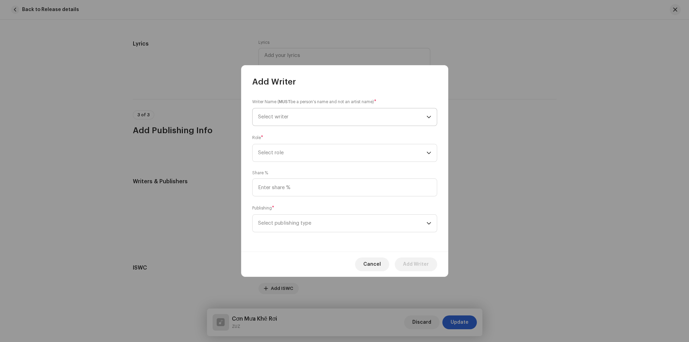
click at [303, 123] on span "Select writer" at bounding box center [342, 116] width 168 height 17
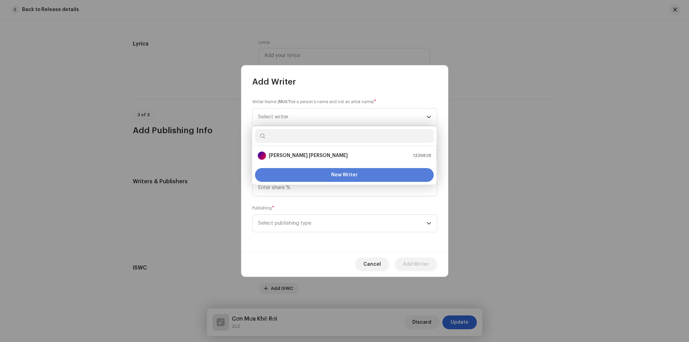
click at [282, 170] on button "New Writer" at bounding box center [344, 175] width 179 height 14
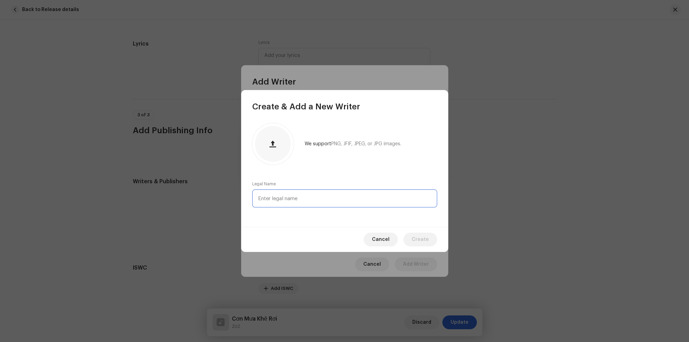
click at [279, 196] on input "text" at bounding box center [344, 198] width 185 height 18
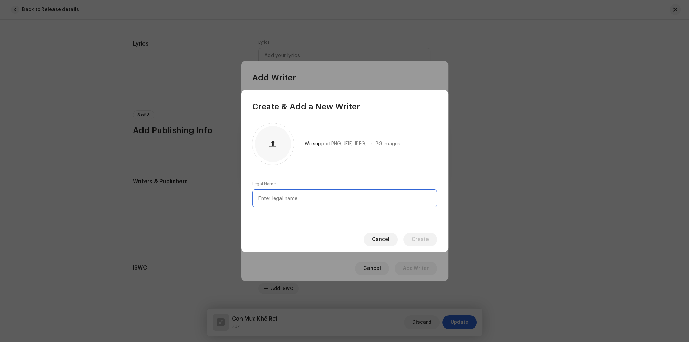
paste input "[PERSON_NAME]"
type input "[PERSON_NAME]"
click at [417, 234] on span "Create" at bounding box center [419, 239] width 17 height 14
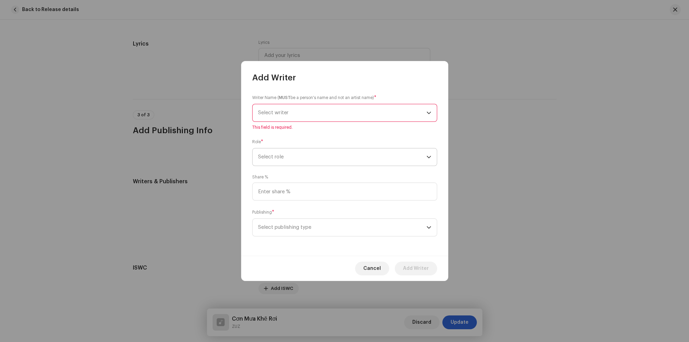
click at [314, 159] on span "Select role" at bounding box center [342, 156] width 168 height 17
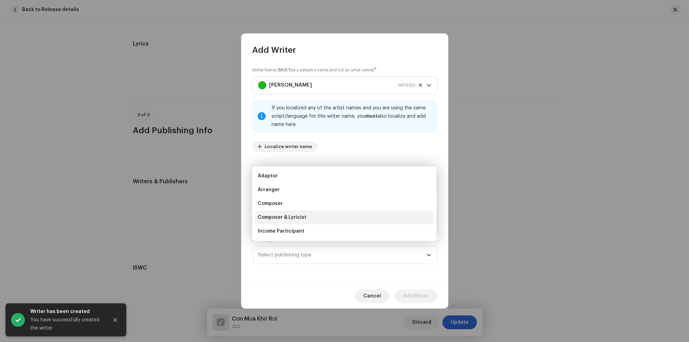
click at [297, 216] on span "Composer & Lyricist" at bounding box center [282, 217] width 49 height 7
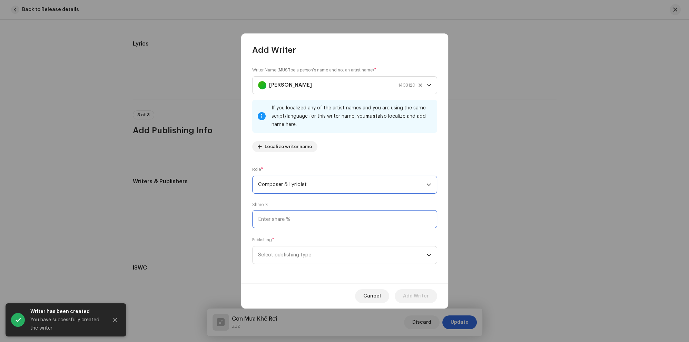
click at [296, 217] on input at bounding box center [344, 219] width 185 height 18
type input "33.00"
click at [301, 253] on span "Select publishing type" at bounding box center [342, 254] width 168 height 17
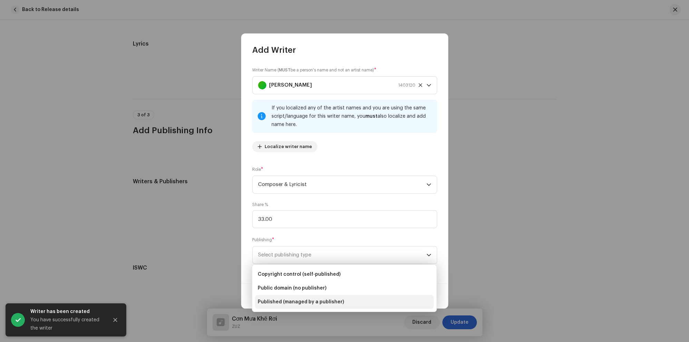
click at [294, 301] on span "Published (managed by a publisher)" at bounding box center [301, 301] width 86 height 7
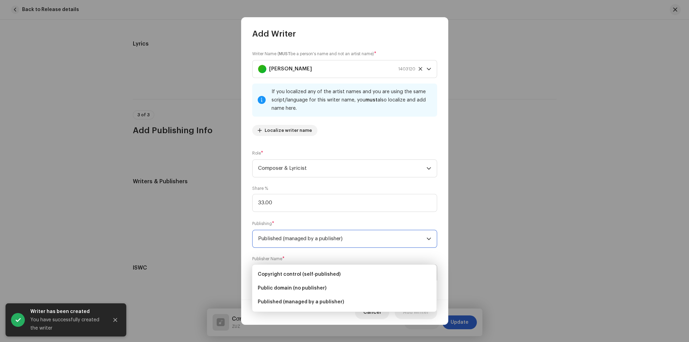
click at [299, 276] on span "Select publisher" at bounding box center [342, 272] width 168 height 17
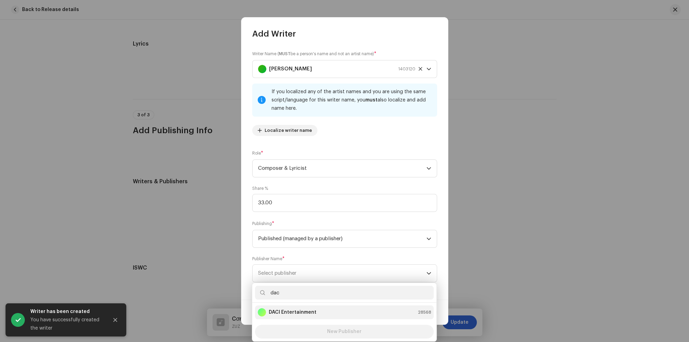
type input "dac"
click at [295, 310] on strong "DACI Entertainment" at bounding box center [293, 312] width 48 height 7
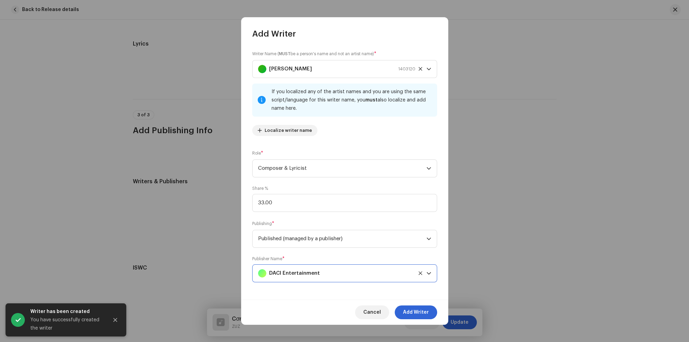
click at [397, 305] on div "Cancel Add Writer" at bounding box center [344, 311] width 207 height 25
click at [400, 311] on button "Add Writer" at bounding box center [415, 312] width 42 height 14
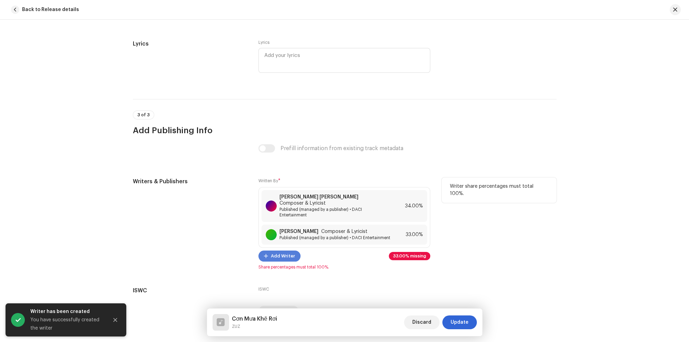
click at [278, 250] on span "Add Writer" at bounding box center [283, 256] width 24 height 14
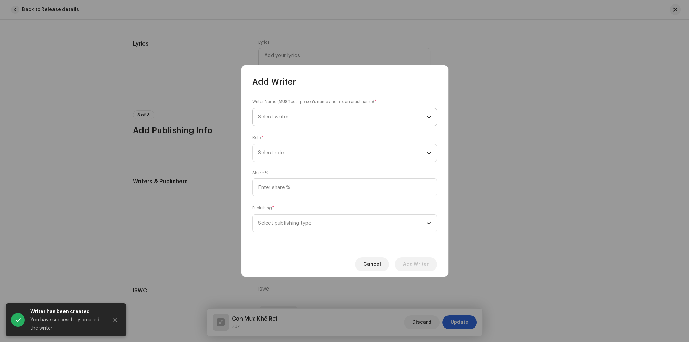
click at [292, 117] on span "Select writer" at bounding box center [342, 116] width 168 height 17
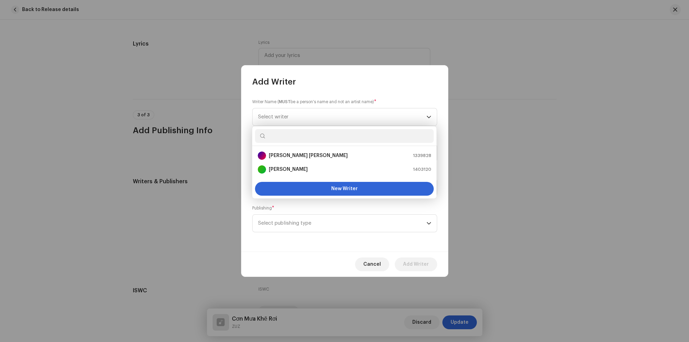
click at [300, 196] on div "New Writer" at bounding box center [344, 188] width 184 height 19
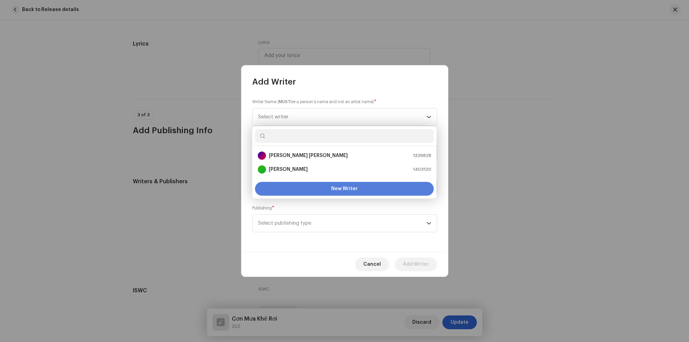
click at [312, 188] on button "New Writer" at bounding box center [344, 189] width 179 height 14
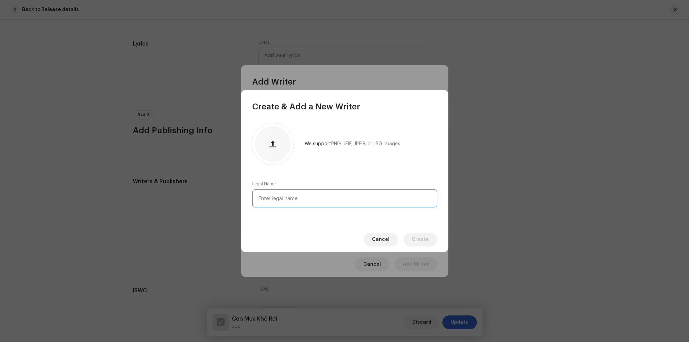
click at [292, 195] on input "text" at bounding box center [344, 198] width 185 height 18
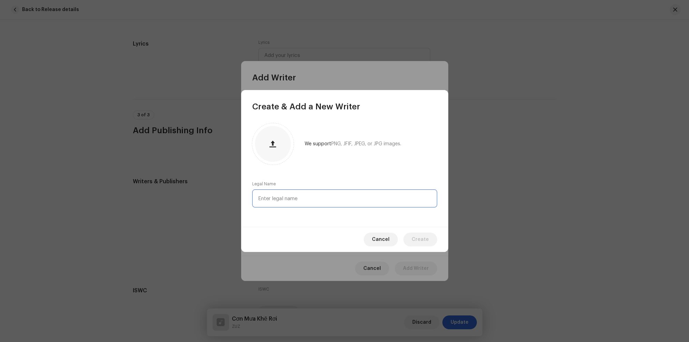
paste input "[PERSON_NAME]"
type input "[PERSON_NAME]"
click at [417, 239] on span "Create" at bounding box center [419, 239] width 17 height 14
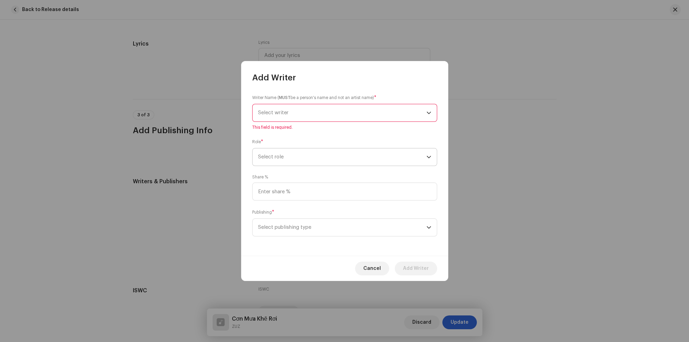
click at [313, 160] on span "Select role" at bounding box center [342, 156] width 168 height 17
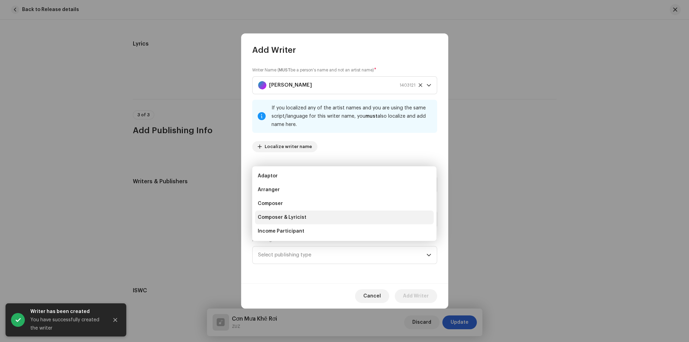
click at [289, 217] on span "Composer & Lyricist" at bounding box center [282, 217] width 49 height 7
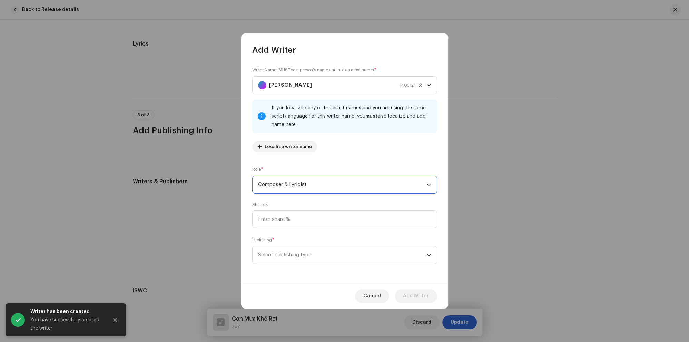
click at [294, 208] on div "Share %" at bounding box center [344, 215] width 185 height 26
click at [297, 219] on input at bounding box center [344, 219] width 185 height 18
type input "33.00"
click at [293, 252] on span "Select publishing type" at bounding box center [342, 254] width 168 height 17
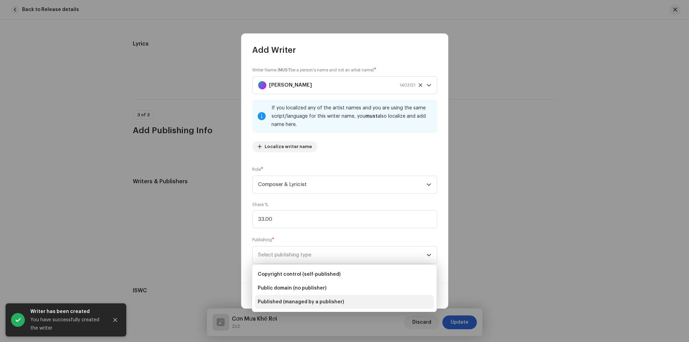
click at [287, 300] on span "Published (managed by a publisher)" at bounding box center [301, 301] width 86 height 7
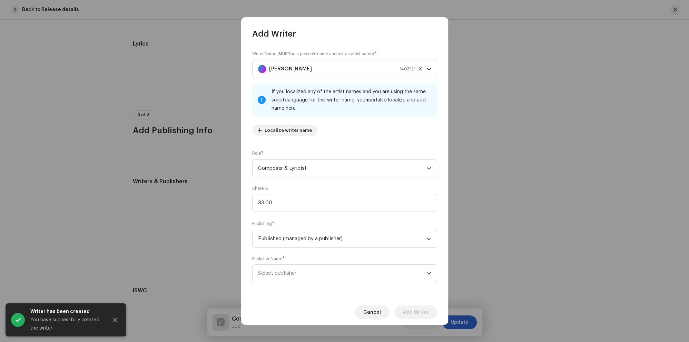
click at [284, 277] on span "Select publisher" at bounding box center [342, 272] width 168 height 17
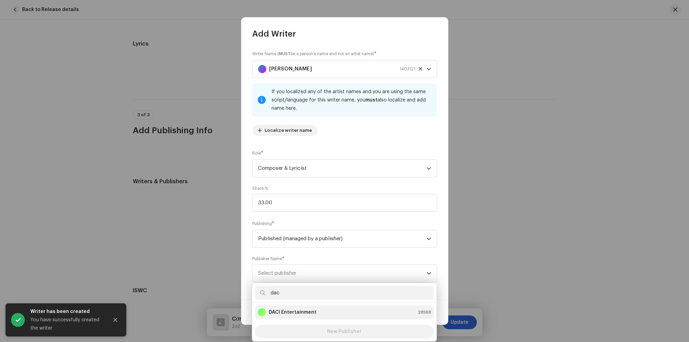
type input "dac"
click at [303, 313] on strong "DACI Entertainment" at bounding box center [293, 312] width 48 height 7
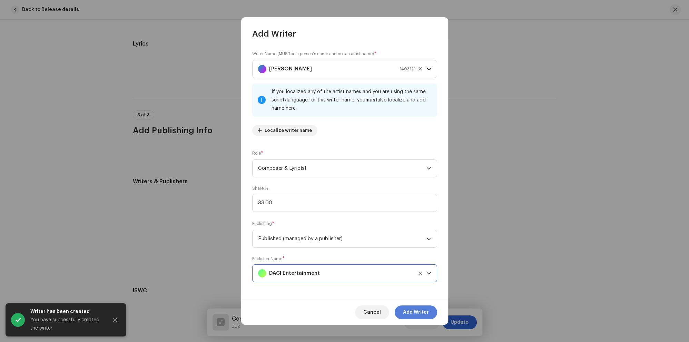
click at [413, 307] on span "Add Writer" at bounding box center [416, 312] width 26 height 14
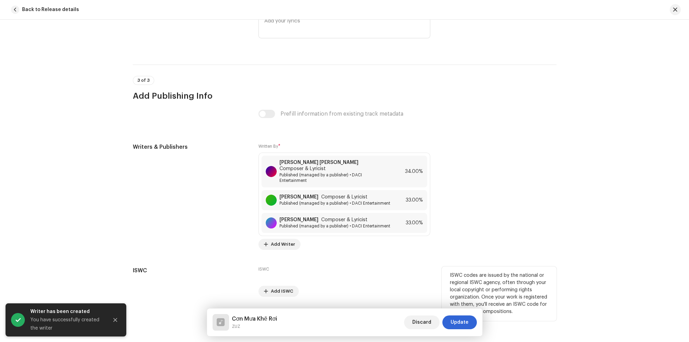
scroll to position [1396, 0]
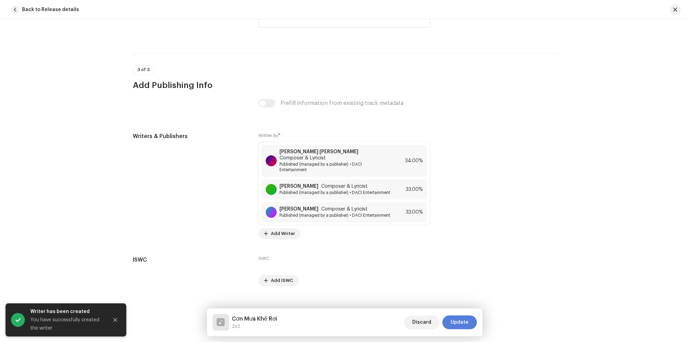
click at [466, 322] on span "Update" at bounding box center [459, 322] width 18 height 14
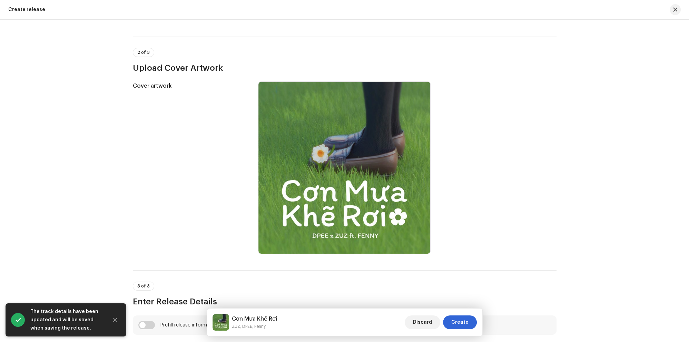
scroll to position [1114, 0]
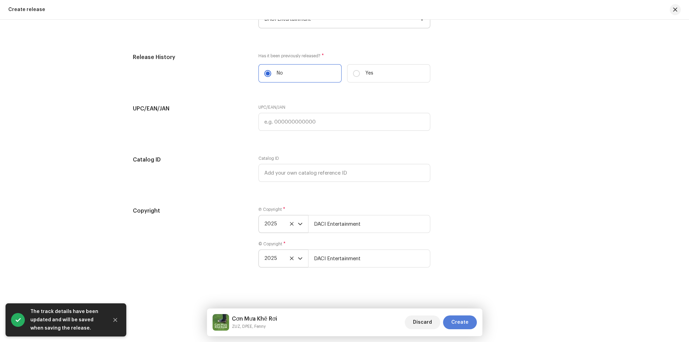
click at [463, 327] on span "Create" at bounding box center [459, 322] width 17 height 14
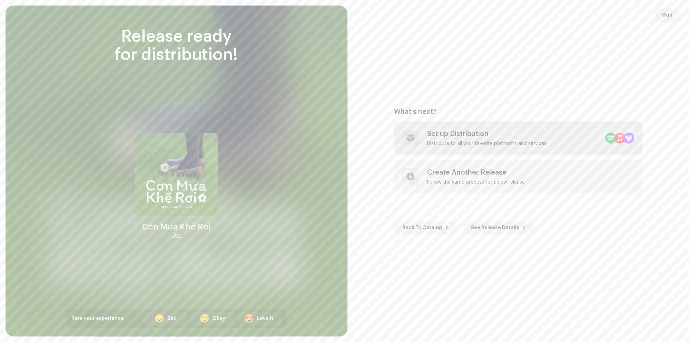
click at [496, 139] on div "Set up Distribution Distribute to all your favorite platforms and services" at bounding box center [486, 138] width 119 height 17
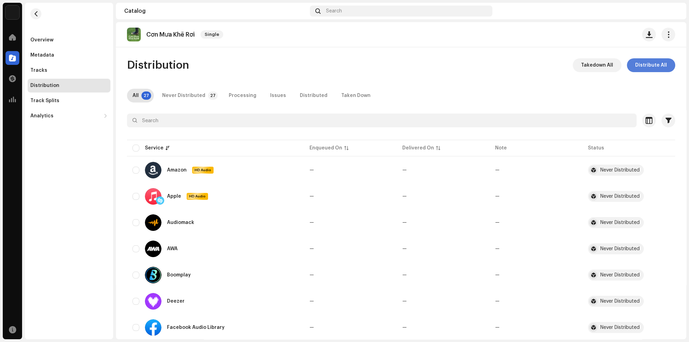
click at [645, 61] on span "Distribute All" at bounding box center [651, 65] width 32 height 14
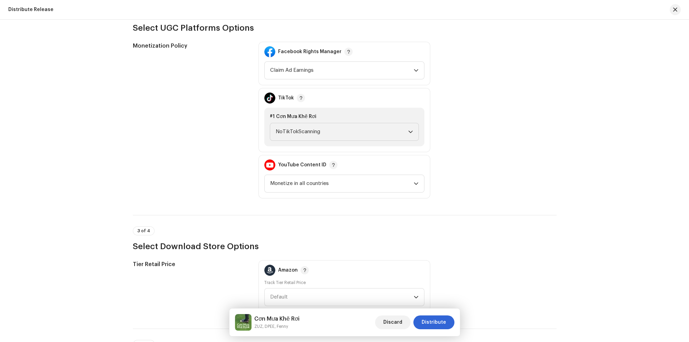
scroll to position [660, 0]
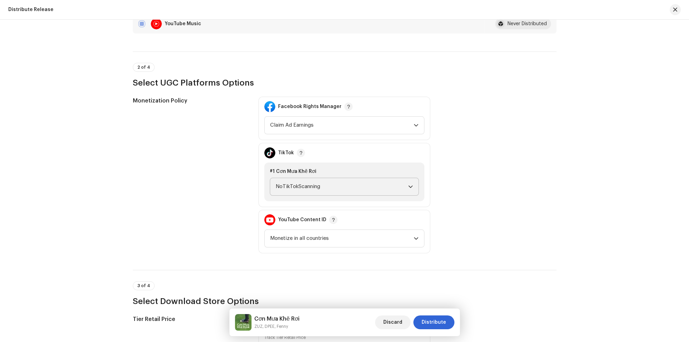
click at [315, 188] on span "NoTikTokScanning" at bounding box center [342, 186] width 132 height 17
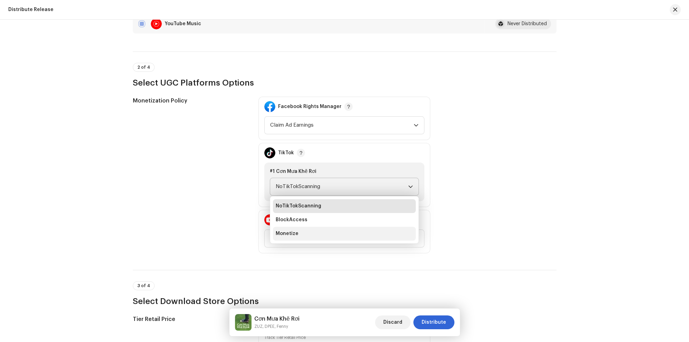
click at [309, 232] on li "Monetize" at bounding box center [344, 234] width 143 height 14
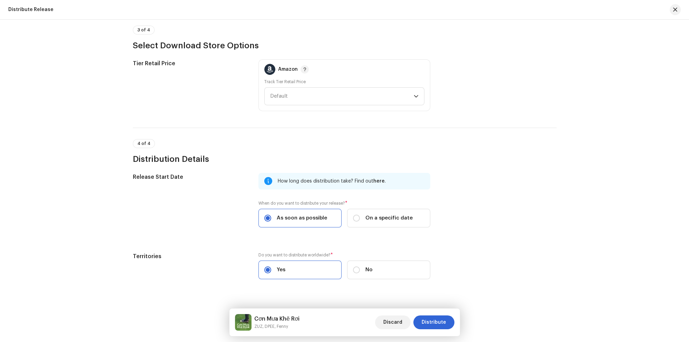
scroll to position [927, 0]
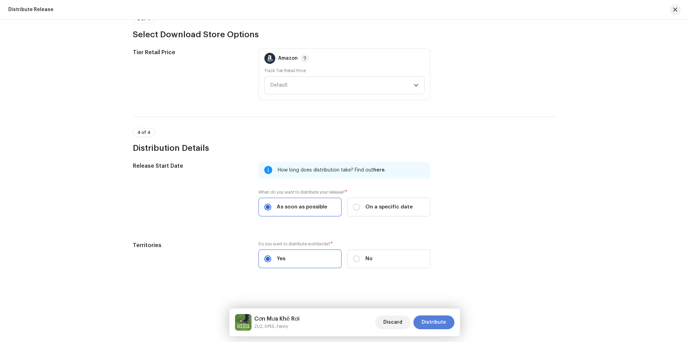
click at [437, 325] on span "Distribute" at bounding box center [433, 322] width 24 height 14
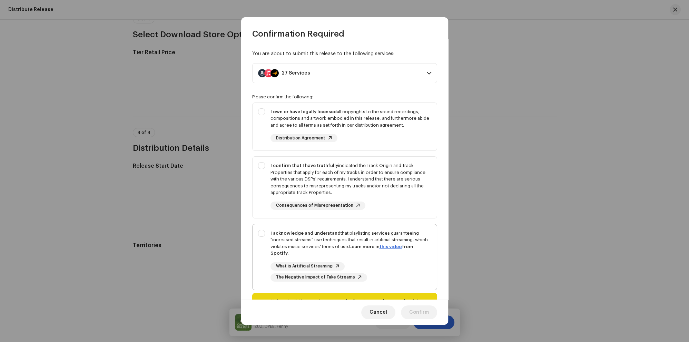
click at [339, 243] on div "I acknowledge and understand that playlisting services guaranteeing "increased …" at bounding box center [350, 243] width 161 height 27
checkbox input "true"
click at [337, 191] on div "I confirm that I have truthfully indicated the Track Origin and Track Propertie…" at bounding box center [350, 179] width 161 height 34
checkbox input "true"
drag, startPoint x: 349, startPoint y: 132, endPoint x: 374, endPoint y: 114, distance: 30.6
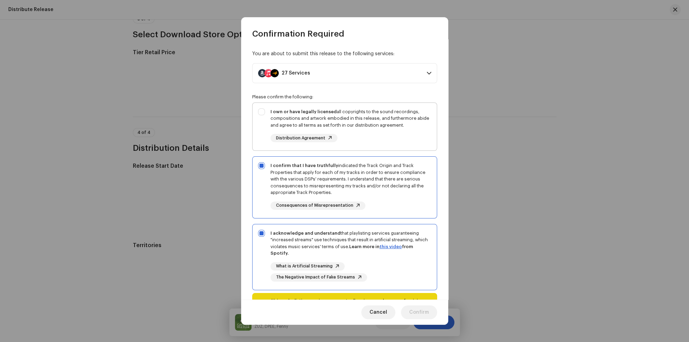
click at [349, 132] on div "I own or have legally licensed all copyrights to the sound recordings, composit…" at bounding box center [350, 125] width 161 height 34
checkbox input "true"
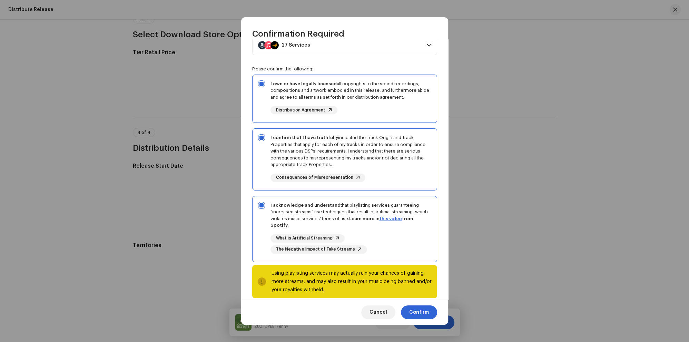
scroll to position [30, 0]
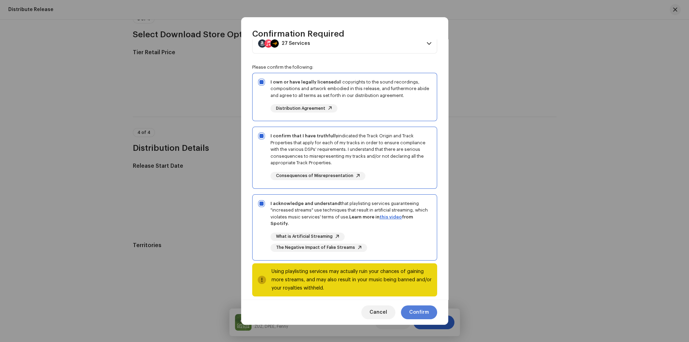
click at [423, 313] on span "Confirm" at bounding box center [419, 312] width 20 height 14
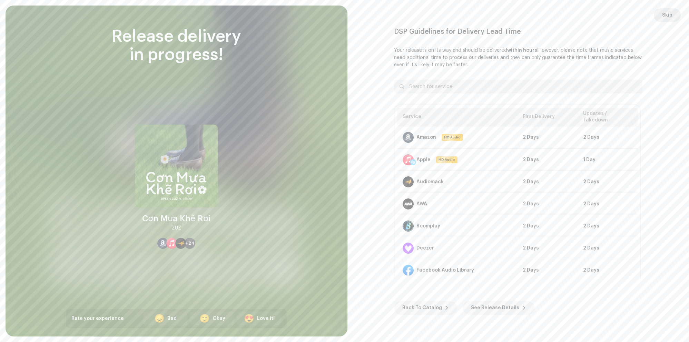
click at [673, 17] on button "Skip" at bounding box center [666, 15] width 27 height 14
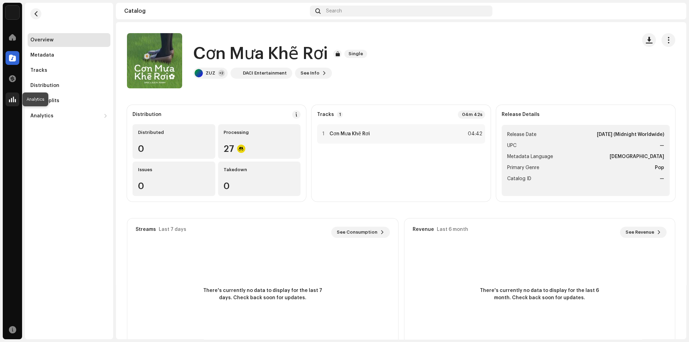
click at [12, 94] on div at bounding box center [13, 99] width 14 height 14
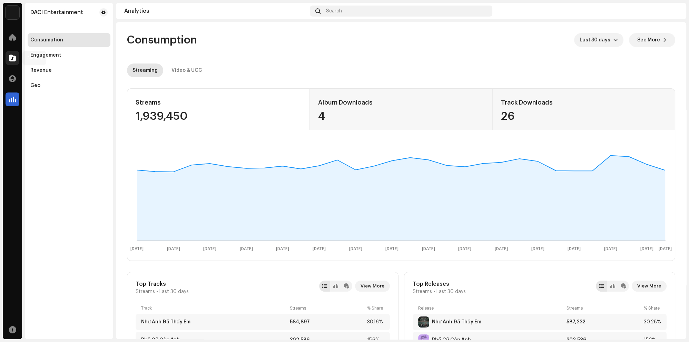
click at [16, 57] on span at bounding box center [12, 58] width 7 height 6
